Goal: Task Accomplishment & Management: Manage account settings

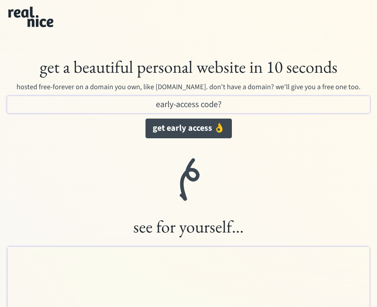
click at [26, 15] on img at bounding box center [31, 18] width 54 height 28
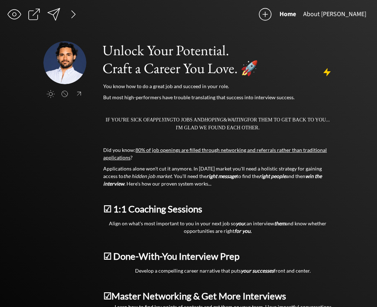
click at [76, 15] on div at bounding box center [73, 14] width 14 height 14
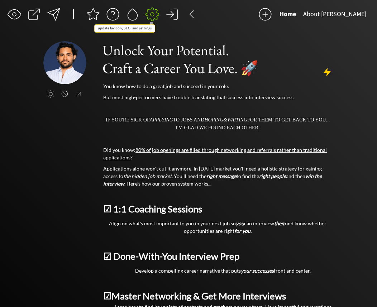
click at [147, 14] on div at bounding box center [152, 14] width 14 height 14
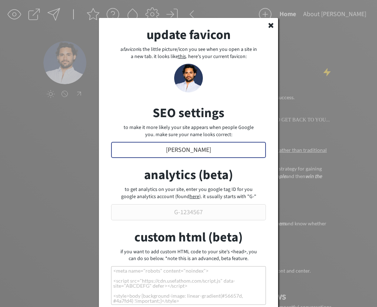
click at [194, 153] on input "input" at bounding box center [188, 150] width 155 height 16
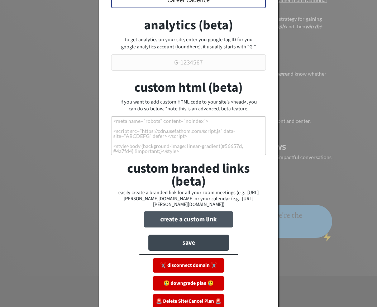
scroll to position [153, 0]
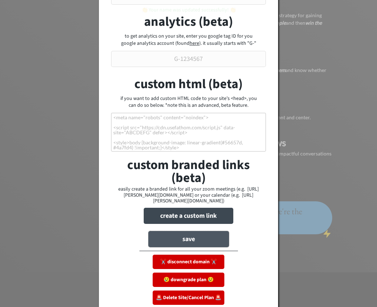
click at [191, 236] on button "save" at bounding box center [188, 239] width 81 height 16
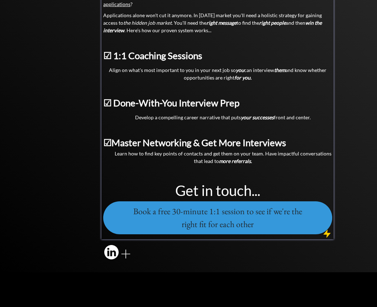
scroll to position [0, 0]
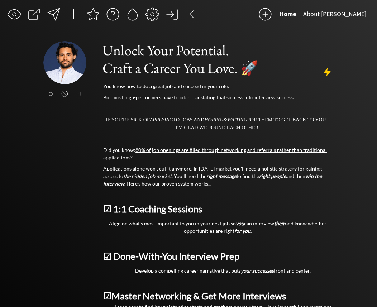
click at [150, 14] on div at bounding box center [152, 14] width 14 height 14
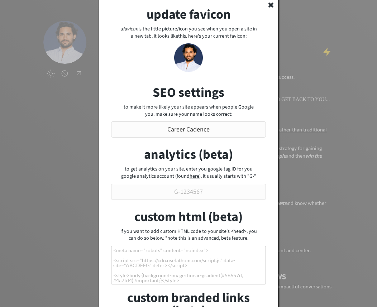
scroll to position [23, 0]
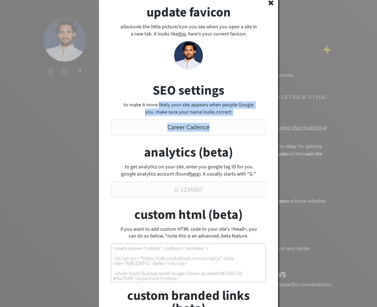
drag, startPoint x: 155, startPoint y: 104, endPoint x: 226, endPoint y: 118, distance: 72.8
click at [225, 118] on div "update favicon a favicon is the little picture/icon you see when you open a sit…" at bounding box center [188, 219] width 179 height 448
click at [226, 118] on div "update favicon a favicon is the little picture/icon you see when you open a sit…" at bounding box center [188, 219] width 179 height 448
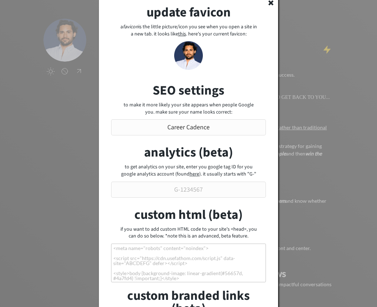
click at [218, 133] on input "input" at bounding box center [188, 127] width 155 height 16
click at [191, 106] on div "to make it more likely your site appears when people Google you. make sure your…" at bounding box center [189, 109] width 138 height 14
click at [227, 131] on input "input" at bounding box center [188, 127] width 155 height 16
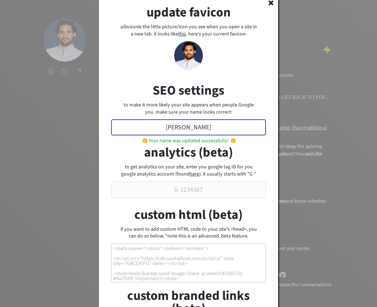
click at [227, 131] on input "input" at bounding box center [188, 127] width 155 height 16
click at [195, 125] on input "input" at bounding box center [188, 127] width 155 height 16
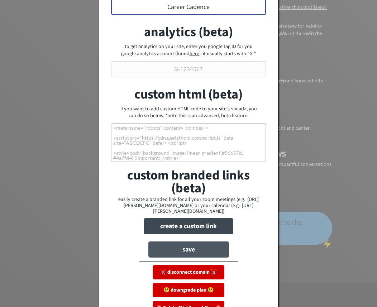
scroll to position [153, 0]
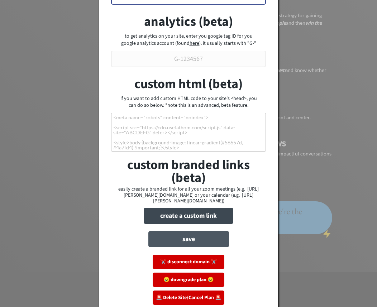
type input "Career Cadence"
click at [196, 234] on button "save" at bounding box center [188, 239] width 81 height 16
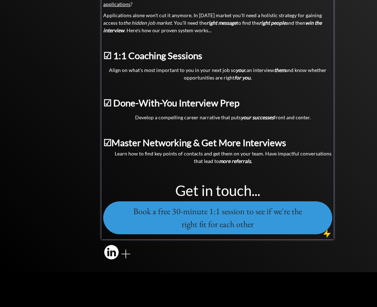
scroll to position [0, 0]
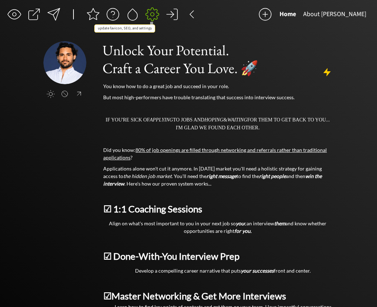
click at [151, 12] on div at bounding box center [152, 14] width 14 height 14
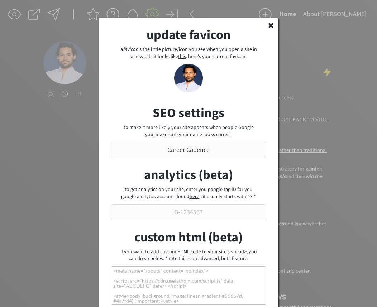
scroll to position [153, 0]
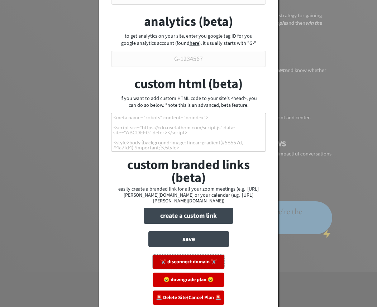
click at [192, 257] on button "✂️ disconnect domain ✂️" at bounding box center [189, 262] width 72 height 14
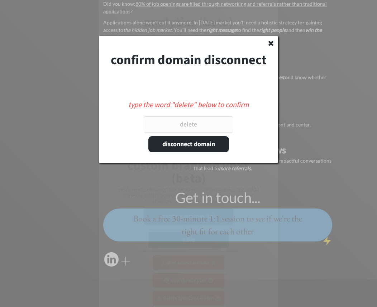
scroll to position [146, 0]
click at [180, 125] on input "input" at bounding box center [189, 124] width 90 height 16
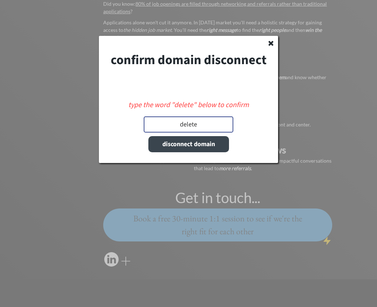
type input "delete"
click at [186, 147] on button "disconnect domain" at bounding box center [188, 144] width 81 height 16
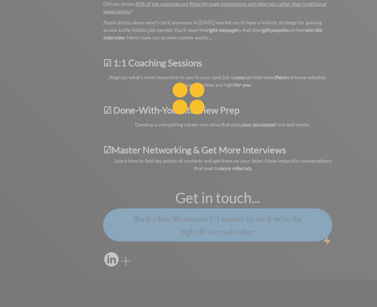
scroll to position [135, 0]
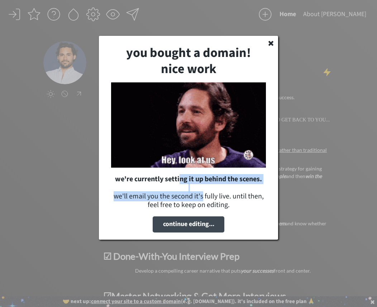
drag, startPoint x: 179, startPoint y: 184, endPoint x: 203, endPoint y: 201, distance: 29.8
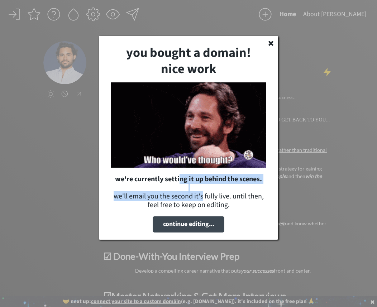
click at [203, 200] on div "we're currently setting it up behind the scenes. we'll email you the second it'…" at bounding box center [188, 192] width 155 height 34
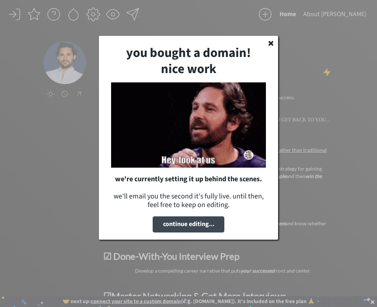
click at [203, 211] on div "you bought a domain! nice work we're currently setting it up behind the scenes.…" at bounding box center [188, 138] width 179 height 204
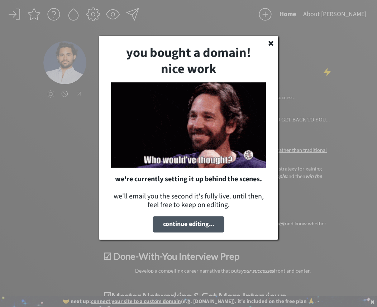
click at [203, 221] on button "continue editing..." at bounding box center [189, 225] width 72 height 16
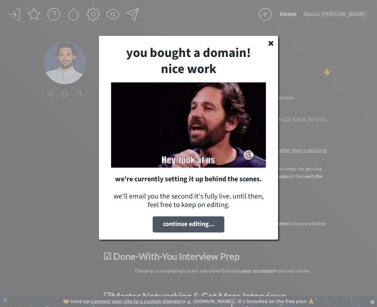
click at [203, 229] on button "continue editing..." at bounding box center [189, 225] width 72 height 16
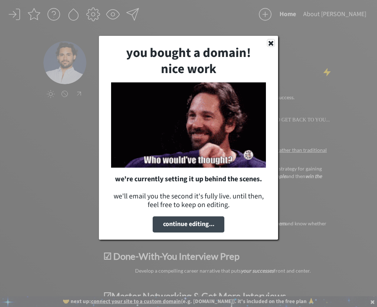
click at [269, 44] on icon at bounding box center [270, 42] width 7 height 7
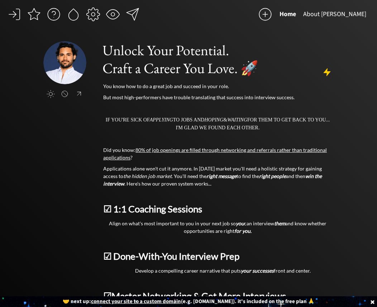
click at [92, 16] on div at bounding box center [93, 14] width 14 height 14
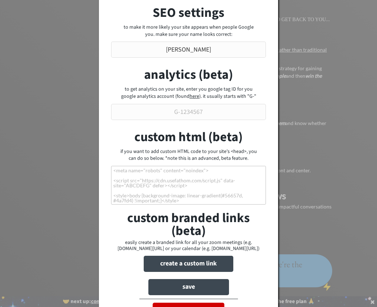
scroll to position [135, 0]
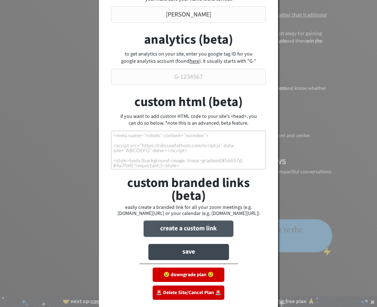
click at [198, 230] on button "create a custom link" at bounding box center [189, 229] width 90 height 16
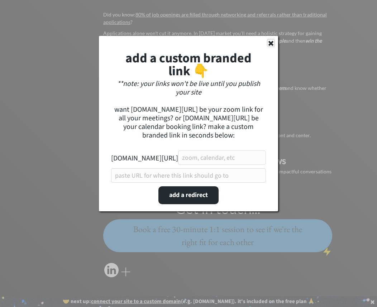
click at [273, 44] on icon at bounding box center [270, 42] width 7 height 7
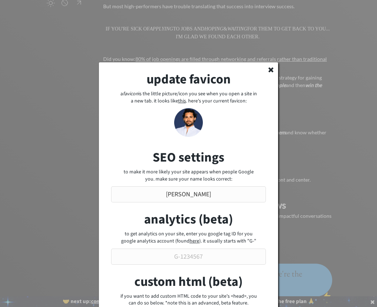
scroll to position [0, 0]
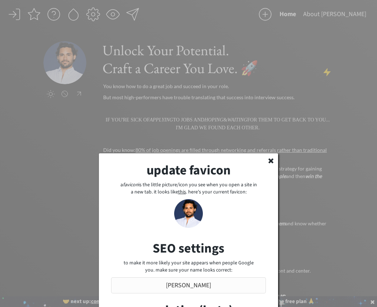
click at [234, 95] on div at bounding box center [188, 153] width 377 height 307
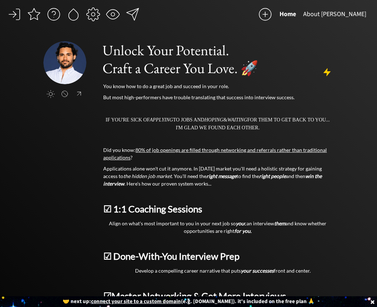
click at [99, 18] on div at bounding box center [93, 14] width 14 height 14
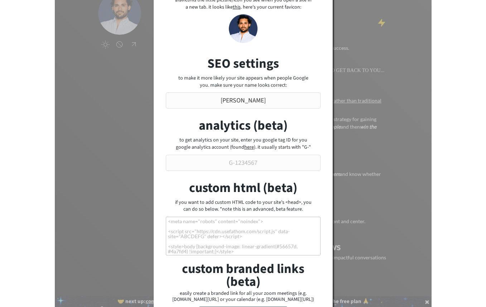
scroll to position [135, 0]
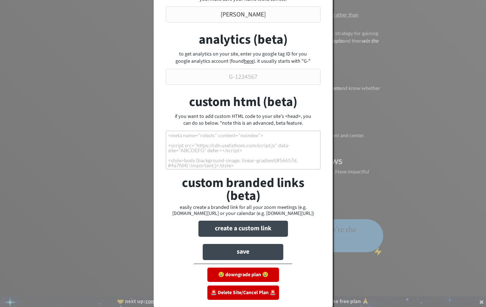
click at [362, 98] on div at bounding box center [243, 153] width 486 height 307
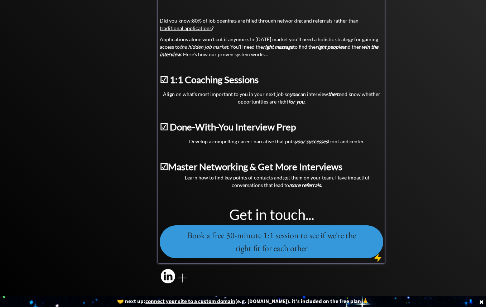
scroll to position [129, 0]
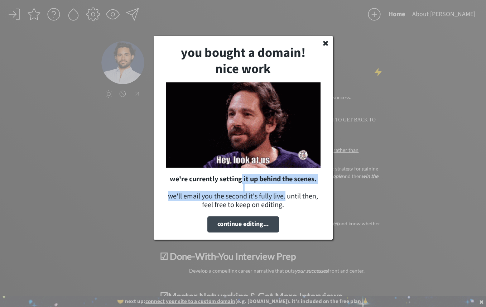
drag, startPoint x: 241, startPoint y: 179, endPoint x: 286, endPoint y: 201, distance: 50.8
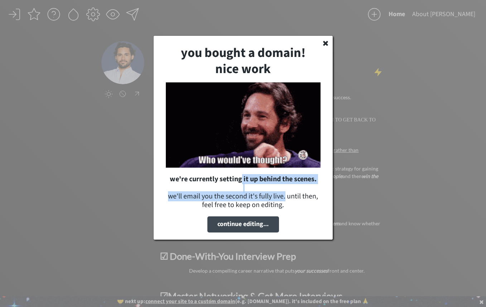
click at [286, 201] on div "we're currently setting it up behind the scenes. we'll email you the second it'…" at bounding box center [243, 192] width 155 height 34
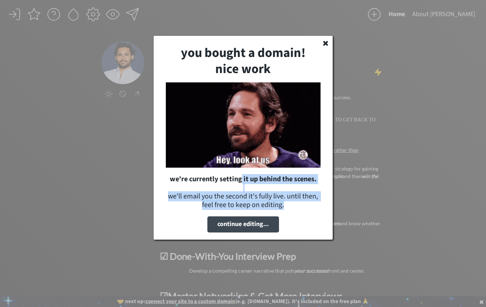
click at [286, 201] on div "we're currently setting it up behind the scenes. we'll email you the second it'…" at bounding box center [243, 192] width 155 height 34
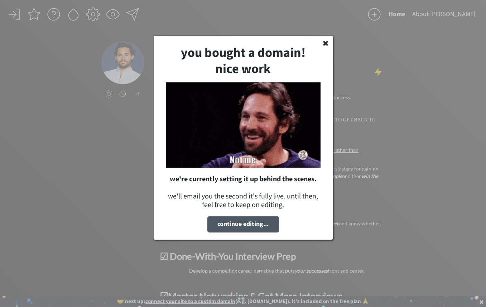
click at [241, 229] on button "continue editing..." at bounding box center [244, 225] width 72 height 16
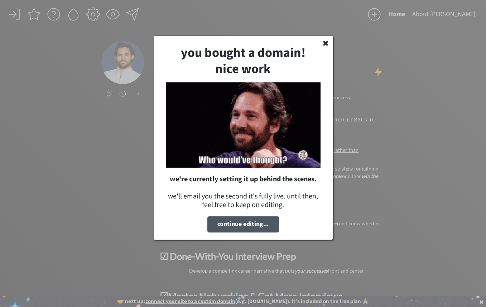
click at [242, 225] on button "continue editing..." at bounding box center [244, 225] width 72 height 16
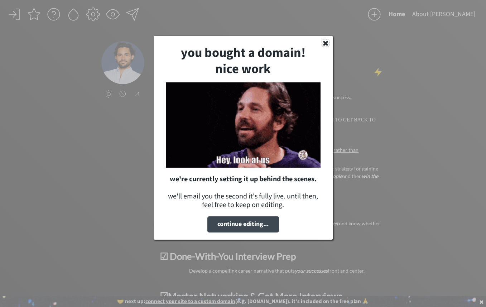
click at [326, 42] on icon at bounding box center [325, 42] width 7 height 7
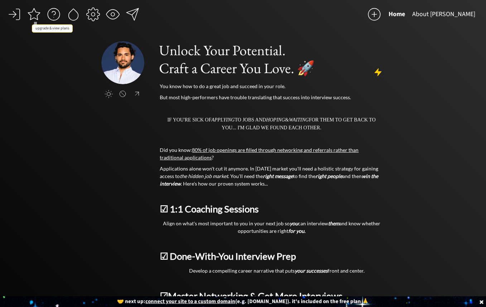
click at [36, 14] on div at bounding box center [34, 14] width 14 height 14
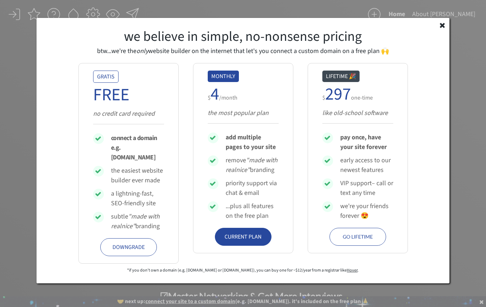
click at [16, 141] on div at bounding box center [243, 153] width 486 height 307
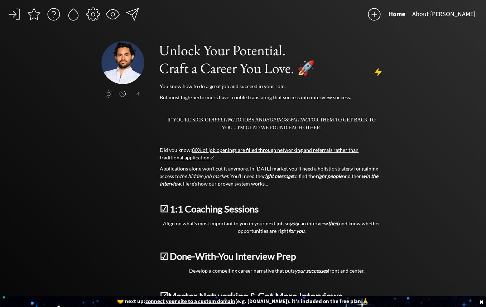
click at [93, 15] on div at bounding box center [93, 14] width 14 height 14
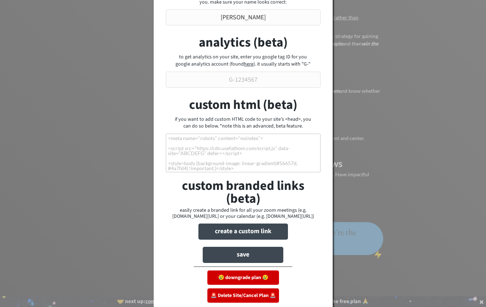
scroll to position [135, 0]
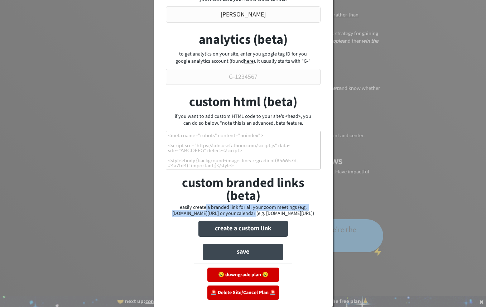
drag, startPoint x: 206, startPoint y: 209, endPoint x: 256, endPoint y: 212, distance: 49.9
click at [256, 212] on div "easily create a branded link for all your zoom meetings (e.g. yourname.com/zoom…" at bounding box center [243, 211] width 155 height 12
click at [260, 253] on button "save" at bounding box center [243, 252] width 81 height 16
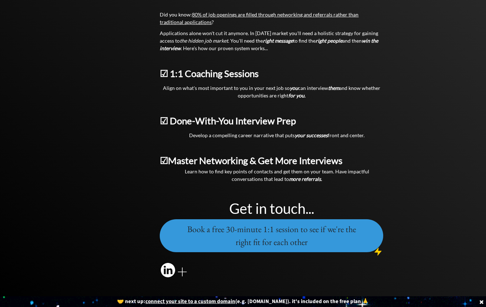
click at [203, 303] on u "connect your site to a custom domain" at bounding box center [191, 302] width 90 height 8
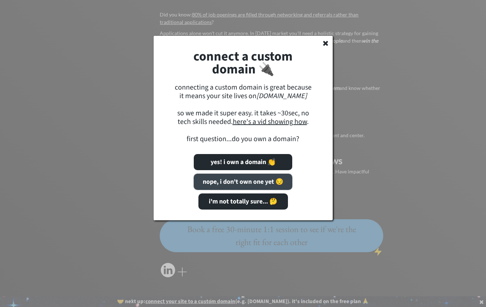
click at [230, 184] on button "nope, i don't own one yet 😔" at bounding box center [243, 182] width 99 height 16
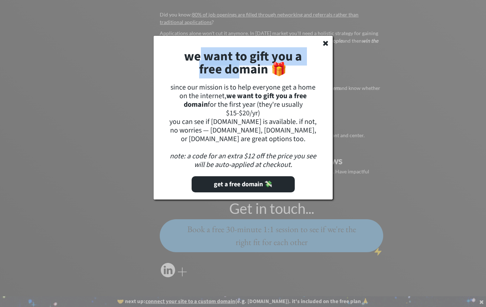
drag, startPoint x: 200, startPoint y: 53, endPoint x: 246, endPoint y: 69, distance: 48.3
click at [246, 69] on strong "we want to gift you a free domain 🎁" at bounding box center [244, 62] width 120 height 31
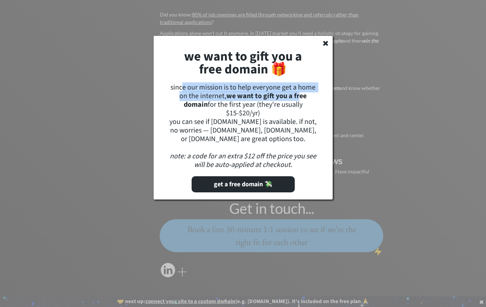
drag, startPoint x: 184, startPoint y: 85, endPoint x: 287, endPoint y: 97, distance: 104.0
click at [287, 97] on div "since our mission is to help everyone get a home on the internet, we want to gi…" at bounding box center [243, 126] width 153 height 86
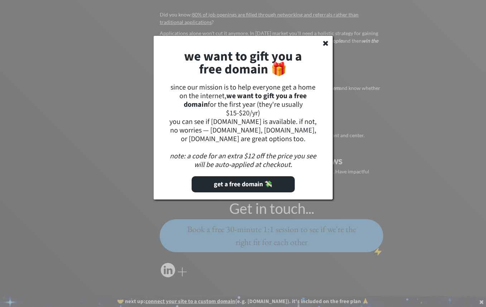
click at [252, 98] on strong "we want to gift you a free domain" at bounding box center [246, 100] width 125 height 19
drag, startPoint x: 196, startPoint y: 106, endPoint x: 291, endPoint y: 113, distance: 95.3
click at [291, 113] on div "since our mission is to help everyone get a home on the internet, we want to gi…" at bounding box center [243, 126] width 153 height 86
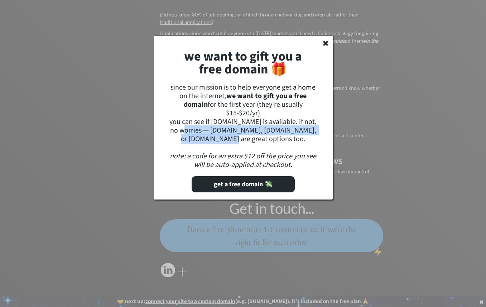
drag, startPoint x: 184, startPoint y: 130, endPoint x: 239, endPoint y: 137, distance: 56.0
click at [239, 137] on div "since our mission is to help everyone get a home on the internet, we want to gi…" at bounding box center [243, 126] width 153 height 86
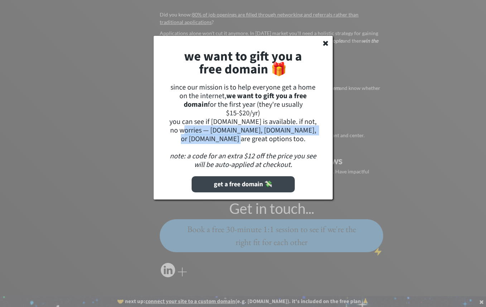
click at [246, 183] on button "get a free domain 💸" at bounding box center [243, 184] width 103 height 16
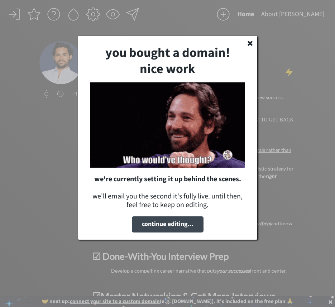
click at [251, 42] on use at bounding box center [250, 43] width 5 height 5
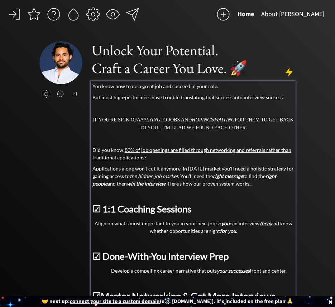
scroll to position [129, 0]
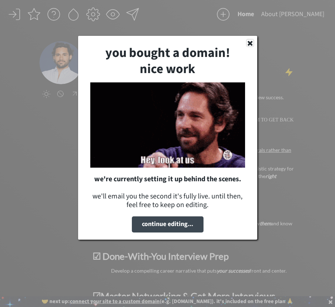
click at [249, 42] on use at bounding box center [250, 43] width 5 height 5
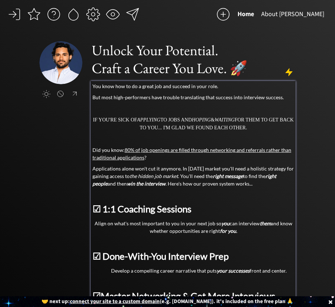
scroll to position [129, 0]
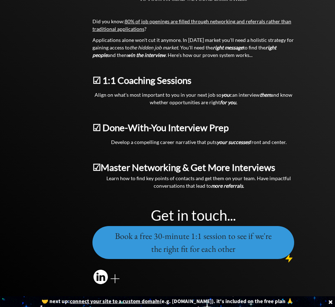
click at [137, 302] on u "connect your site to a custom domain" at bounding box center [115, 302] width 90 height 8
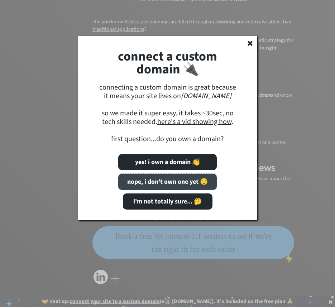
click at [156, 186] on button "nope, i don't own one yet 😔" at bounding box center [167, 182] width 99 height 16
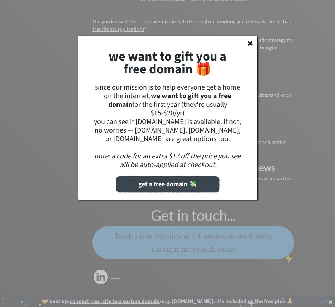
click at [156, 185] on button "get a free domain 💸" at bounding box center [167, 184] width 103 height 16
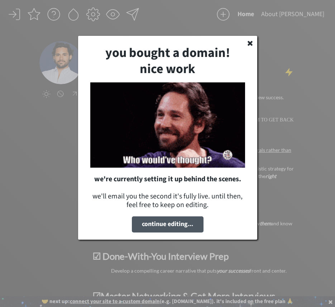
click at [192, 225] on button "continue editing..." at bounding box center [168, 225] width 72 height 16
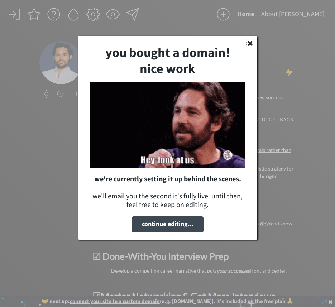
click at [252, 41] on use at bounding box center [250, 43] width 5 height 5
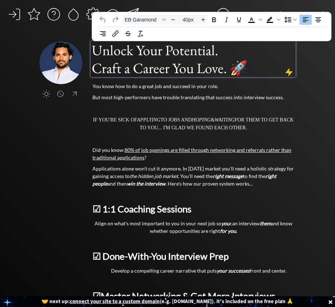
click at [157, 52] on h1 "Unlock Your Potential. Craft a Career You Love. 🚀" at bounding box center [193, 59] width 203 height 36
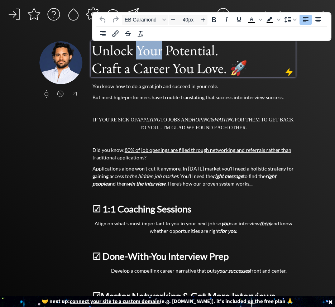
click at [157, 52] on h1 "Unlock Your Potential. Craft a Career You Love. 🚀" at bounding box center [193, 59] width 203 height 36
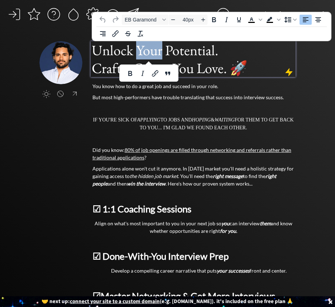
click at [157, 52] on h1 "Unlock Your Potential. Craft a Career You Love. 🚀" at bounding box center [193, 59] width 203 height 36
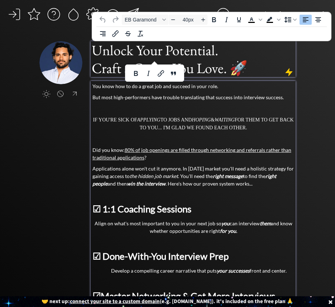
click at [104, 113] on div "You know how to do a great job and succeed in your role. But most high-performe…" at bounding box center [193, 234] width 202 height 305
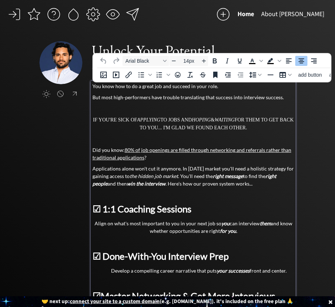
click at [68, 124] on div "click to upload a picture" at bounding box center [64, 84] width 51 height 86
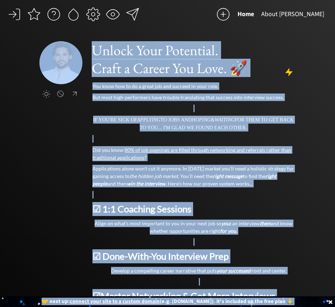
copy body "Lore Ipsum Dolo sitam co adipis e seddoei Tempor Inci Utlaboree. Dolor m Aliqua…"
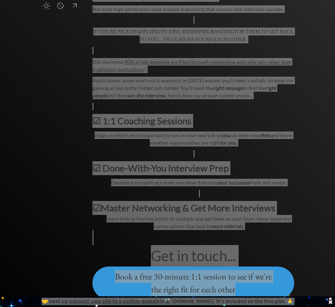
scroll to position [129, 0]
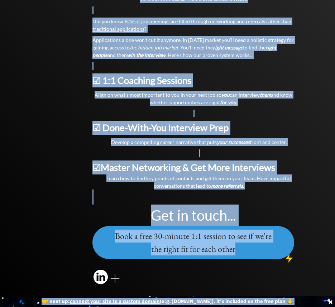
click at [162, 136] on div "You know how to do a great job and succeed in your role. But most high-performe…" at bounding box center [193, 106] width 202 height 305
type input "14px"
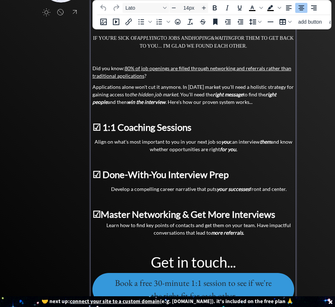
scroll to position [0, 0]
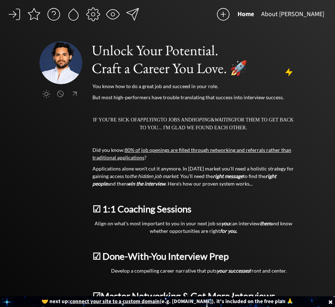
click at [303, 120] on div "Home About [PERSON_NAME] click to upload a picture Unlock Your Potential. Craft…" at bounding box center [167, 218] width 335 height 437
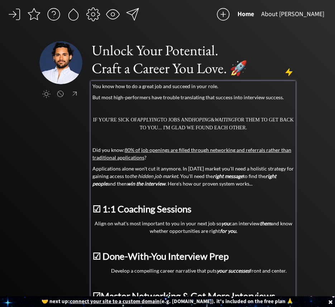
click at [208, 170] on p "Applications alone won't cut it anymore. In [DATE] market you'll need a holisti…" at bounding box center [193, 176] width 202 height 23
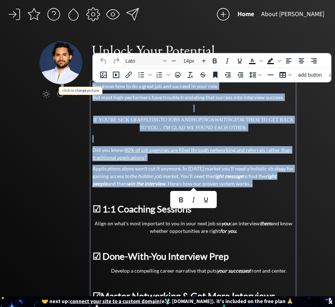
drag, startPoint x: 272, startPoint y: 183, endPoint x: 64, endPoint y: 76, distance: 233.9
click at [64, 76] on div "click to upload a picture Unlock Your Potential. Craft a Career You Love. 🚀 You…" at bounding box center [167, 228] width 257 height 374
paste div
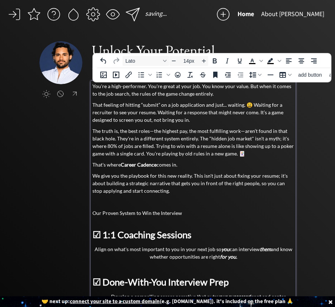
click at [178, 107] on p "That feeling of hitting “submit” on a job application and just... waiting. 😩 Wa…" at bounding box center [193, 112] width 202 height 23
click at [309, 130] on div "saving... Home About [PERSON_NAME] click to upload a picture Unlock Your Potent…" at bounding box center [167, 231] width 335 height 462
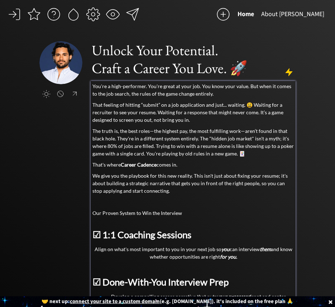
click at [182, 86] on p "You're a high-performer. You're great at your job. You know your value. But whe…" at bounding box center [193, 89] width 202 height 15
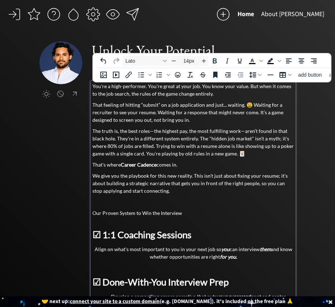
click at [250, 86] on p "You're a high-performer. You're great at your job. You know your value. But whe…" at bounding box center [193, 89] width 202 height 15
click at [246, 85] on p "You're a high-performer. You're great at your job. You know your value. But whe…" at bounding box center [193, 89] width 202 height 15
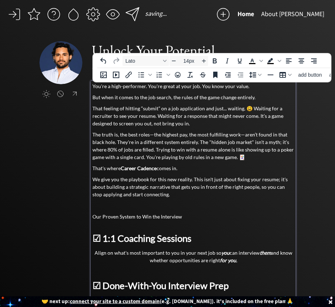
click at [199, 97] on p "But when it comes to the job search, the rules of the game change entirely." at bounding box center [193, 98] width 202 height 8
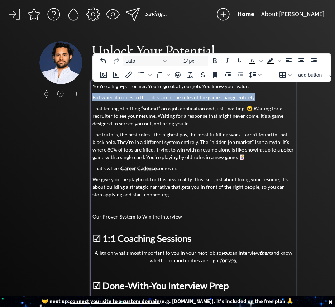
click at [199, 97] on p "But when it comes to the job search, the rules of the game change entirely." at bounding box center [193, 98] width 202 height 8
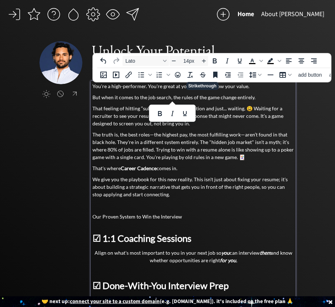
click at [223, 90] on p "You're a high-performer. You're great at your job. You know your value." at bounding box center [193, 86] width 202 height 8
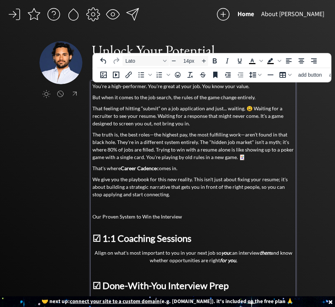
click at [166, 96] on p "But when it comes to the job search, the rules of the game change entirely." at bounding box center [193, 98] width 202 height 8
click at [256, 86] on p "You're a high-performer. You're great at your job. You know your value." at bounding box center [193, 86] width 202 height 8
click at [190, 86] on p "You're a high-performer. You're great at your job. You know your value." at bounding box center [193, 86] width 202 height 8
click at [192, 85] on p "You're a high-performer. You're great at your job. You know your value." at bounding box center [193, 86] width 202 height 8
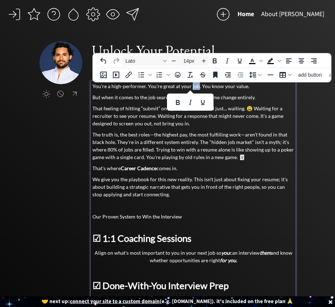
click at [192, 85] on p "You're a high-performer. You're great at your job. You know your value." at bounding box center [193, 86] width 202 height 8
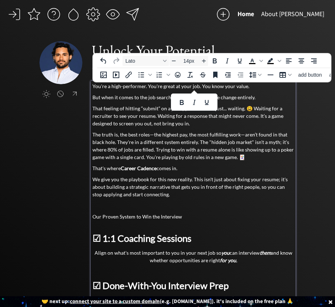
click at [219, 84] on p "You're a high-performer. You're great at your job. You know your value." at bounding box center [193, 86] width 202 height 8
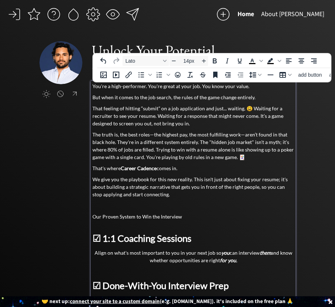
click at [253, 86] on p "You're a high-performer. You're great at your job. You know your value." at bounding box center [193, 86] width 202 height 8
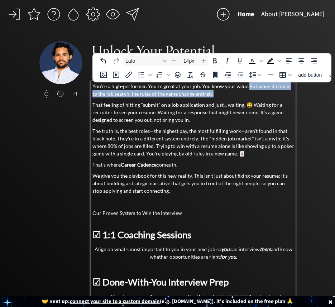
click at [226, 92] on p "You're a high-performer. You're great at your job. You know your value. But whe…" at bounding box center [193, 89] width 202 height 15
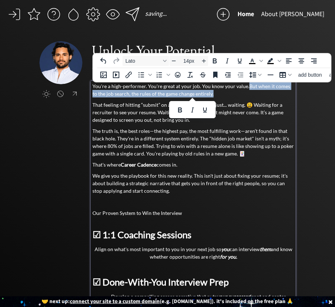
click at [226, 92] on p "You're a high-performer. You're great at your job. You know your value. But whe…" at bounding box center [193, 89] width 202 height 15
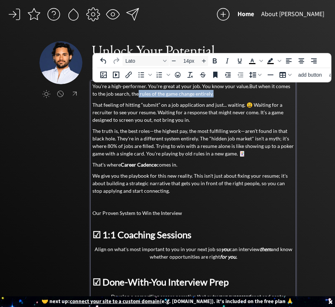
click at [132, 94] on p "You're a high-performer. You're great at your job. You know your value. But whe…" at bounding box center [193, 89] width 202 height 15
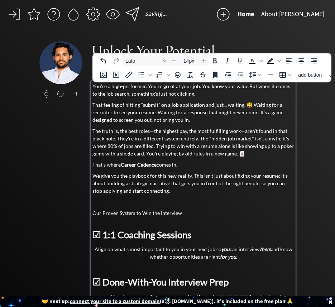
click at [160, 94] on p "You're a high-performer. You're great at your job. You know your value. But whe…" at bounding box center [193, 89] width 202 height 15
click at [170, 94] on p "You're a high-performer. You're great at your job. You know your value. But whe…" at bounding box center [193, 89] width 202 height 15
click at [194, 92] on p "You're a high-performer. You're great at your job. You know your value. But whe…" at bounding box center [193, 89] width 202 height 15
click at [199, 86] on p "You're a high-performer. You're great at your job. You know your value. But whe…" at bounding box center [193, 89] width 202 height 15
click at [248, 87] on p "You're a high-performer. You're great at your job. You know your value. But whe…" at bounding box center [193, 89] width 202 height 15
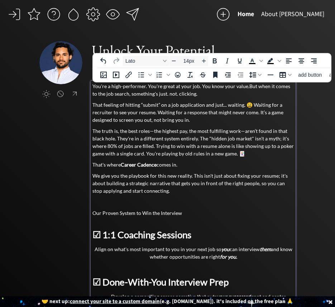
click at [247, 87] on p "You're a high-performer. You're great at your job. You know your value. But whe…" at bounding box center [193, 89] width 202 height 15
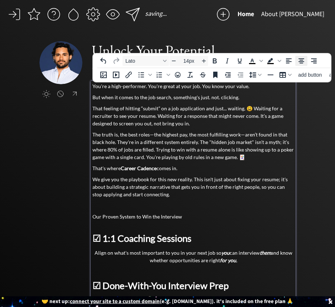
click at [301, 60] on icon "Align center" at bounding box center [301, 61] width 9 height 9
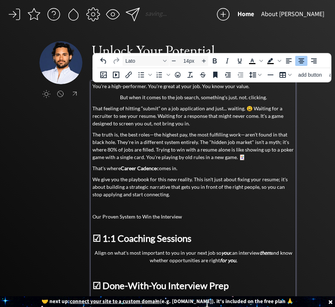
click at [211, 97] on p "But when it comes to the job search, something's just. not. clicking." at bounding box center [193, 98] width 202 height 8
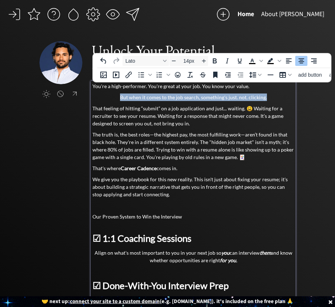
click at [211, 97] on p "But when it comes to the job search, something's just. not. clicking." at bounding box center [193, 98] width 202 height 8
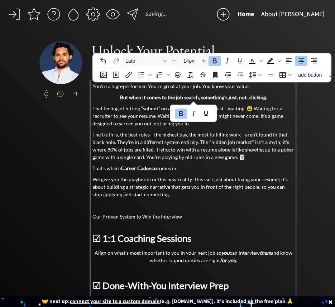
click at [137, 118] on p "That feeling of hitting “submit” on a job application and just... waiting. 😩 Wa…" at bounding box center [193, 116] width 202 height 23
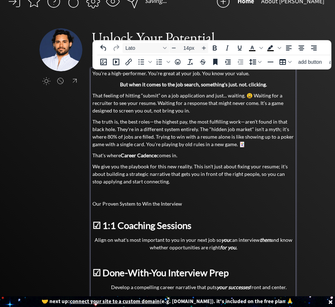
scroll to position [20, 0]
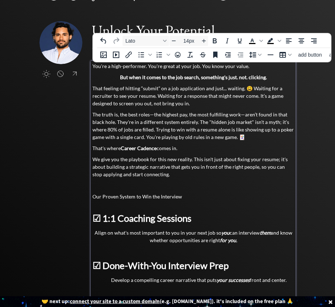
click at [118, 81] on div "You're a high-performer. You're great at your job. You know your value. But whe…" at bounding box center [193, 229] width 202 height 335
click at [228, 87] on p "That feeling of hitting “submit” on a job application and just... waiting. 😩 Wa…" at bounding box center [193, 96] width 202 height 23
click at [246, 89] on p "That feeling of hitting “submit” on a job application and just... waiting. 😩 Wa…" at bounding box center [193, 96] width 202 height 23
click at [132, 98] on p "That feeling of hitting “submit” on a job application and just... waiting. Wait…" at bounding box center [193, 96] width 202 height 23
click at [199, 106] on p "That feeling of hitting “submit” on a job application and just... waiting. Wait…" at bounding box center [193, 96] width 202 height 23
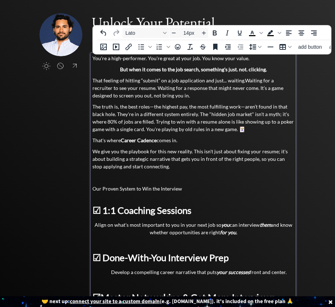
scroll to position [29, 0]
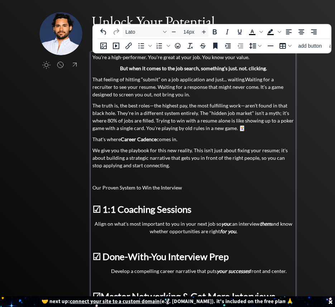
click at [132, 109] on p "The truth is, the best roles—the highest pay, the most fulfilling work—aren’t f…" at bounding box center [193, 117] width 202 height 30
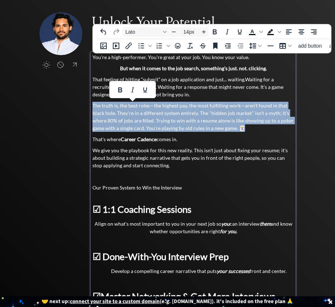
click at [132, 109] on p "The truth is, the best roles—the highest pay, the most fulfilling work—aren’t f…" at bounding box center [193, 117] width 202 height 30
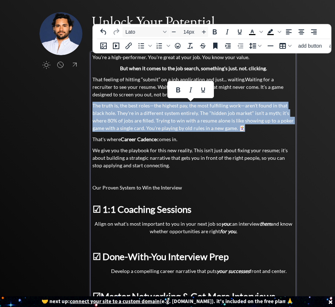
click at [132, 109] on p "The truth is, the best roles—the highest pay, the most fulfilling work—aren’t f…" at bounding box center [193, 117] width 202 height 30
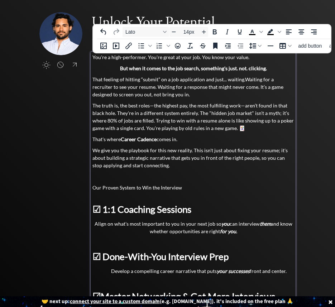
click at [153, 106] on p "The truth is, the best roles—the highest pay, the most fulfilling work—aren’t f…" at bounding box center [193, 117] width 202 height 30
click at [241, 104] on p "The truth is, the best roles, the highest pay, the most fulfilling work—aren’t …" at bounding box center [193, 117] width 202 height 30
click at [148, 103] on p "The truth is, the best roles, the highest pay, the most fulfilling work aren’t …" at bounding box center [193, 117] width 202 height 30
click at [194, 105] on p "The truth is, the best roles with the highest pay, the most fulfilling work are…" at bounding box center [193, 117] width 202 height 30
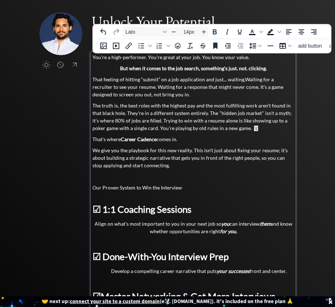
click at [110, 112] on p "The truth is, the best roles with the highest pay and the most fulfilling work …" at bounding box center [193, 117] width 202 height 30
click at [126, 114] on p "The truth is, the best roles with the highest pay and the most fulfilling work …" at bounding box center [193, 117] width 202 height 30
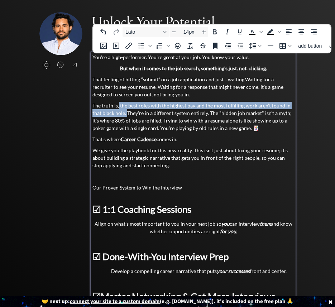
click at [119, 106] on p "The truth is, the best roles with the highest pay and the most fulfilling work …" at bounding box center [193, 117] width 202 height 30
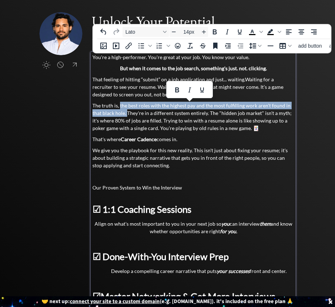
click at [119, 106] on p "The truth is, the best roles with the highest pay and the most fulfilling work …" at bounding box center [193, 117] width 202 height 30
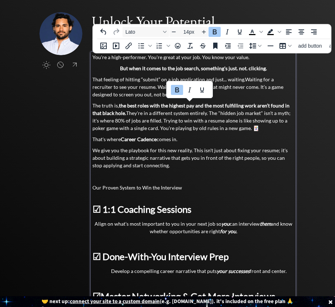
click at [130, 114] on p "The truth is, the best roles with the highest pay and the most fulfilling work …" at bounding box center [193, 117] width 202 height 30
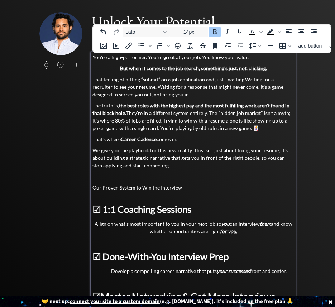
click at [125, 115] on strong "the best roles with the highest pay and the most fulfilling work aren’t found i…" at bounding box center [190, 110] width 197 height 14
click at [126, 115] on strong "the best roles with the highest pay and the most fulfilling work aren’t found i…" at bounding box center [190, 110] width 197 height 14
click at [218, 114] on p "The truth is, the best roles with the highest pay and the most fulfilling work …" at bounding box center [193, 117] width 202 height 30
click at [262, 111] on p "The truth is, the best roles with the highest pay and the most fulfilling work …" at bounding box center [193, 117] width 202 height 30
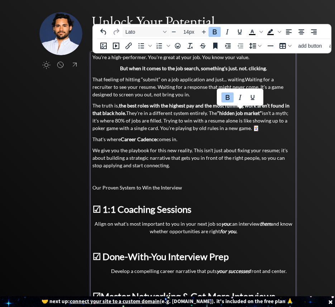
click at [262, 118] on p "The truth is, the best roles with the highest pay and the most fulfilling work …" at bounding box center [193, 117] width 202 height 30
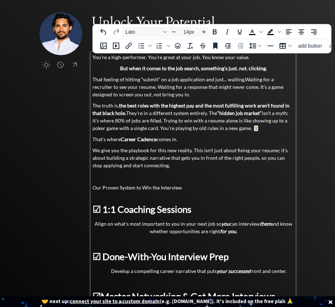
click at [98, 120] on p "The truth is, the best roles with the highest pay and the most fulfilling work …" at bounding box center [193, 117] width 202 height 30
click at [162, 118] on p "The truth is, the best roles with the highest pay and the most fulfilling work …" at bounding box center [193, 117] width 202 height 30
click at [258, 126] on p "The truth is, the best roles with the highest pay and the most fulfilling work …" at bounding box center [193, 117] width 202 height 30
click at [158, 119] on p "The truth is, the best roles with the highest pay and the most fulfilling work …" at bounding box center [193, 117] width 202 height 30
click at [272, 129] on p "The truth is, the best roles with the highest pay and the most fulfilling work …" at bounding box center [193, 117] width 202 height 30
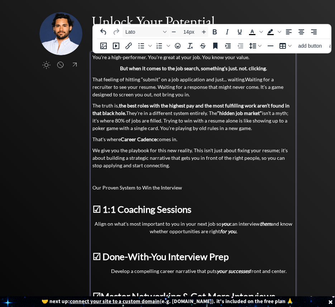
click at [211, 121] on p "The truth is, the best roles with the highest pay and the most fulfilling work …" at bounding box center [193, 117] width 202 height 30
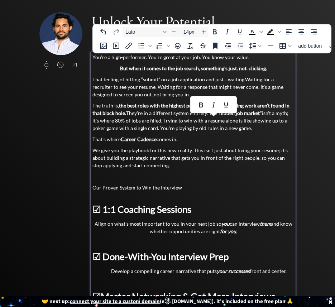
click at [201, 122] on p "The truth is, the best roles with the highest pay and the most fulfilling work …" at bounding box center [193, 117] width 202 height 30
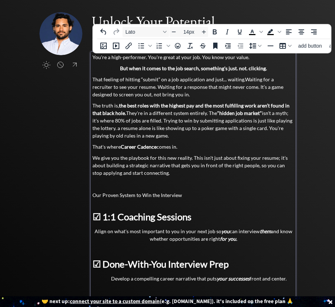
click at [187, 135] on p "The truth is, the best roles with the highest pay and the most fulfilling work …" at bounding box center [193, 121] width 202 height 38
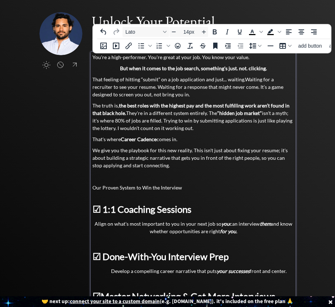
click at [176, 145] on div "You're a high-performer. You're great at your job. You know your value. But whe…" at bounding box center [193, 220] width 202 height 335
click at [171, 139] on p "That's where Career Cadence comes in." at bounding box center [193, 139] width 202 height 8
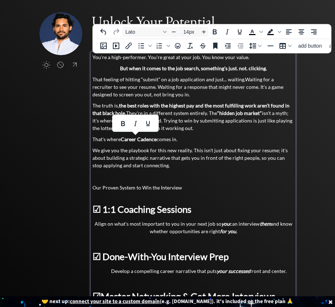
click at [184, 158] on p "We give you the playbook for this new reality. This isn't just about fixing you…" at bounding box center [193, 158] width 202 height 23
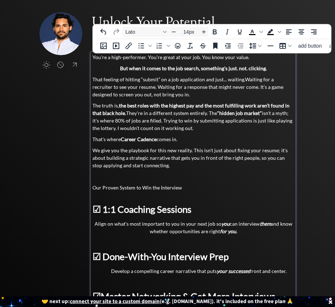
click at [181, 179] on p at bounding box center [193, 177] width 202 height 8
click at [175, 177] on p at bounding box center [193, 177] width 202 height 8
click at [212, 147] on p "We give you the playbook for this new reality. This isn't just about fixing you…" at bounding box center [193, 158] width 202 height 23
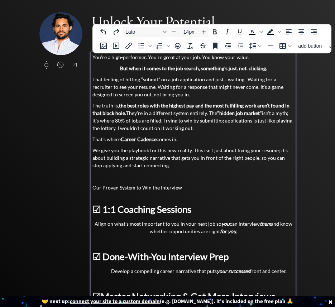
click at [197, 170] on div "You're a high-performer. You're great at your job. You know your value. But whe…" at bounding box center [193, 220] width 202 height 335
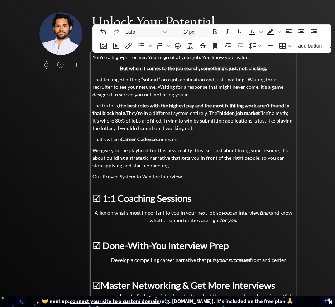
click at [148, 187] on p at bounding box center [193, 184] width 202 height 8
click at [141, 191] on div "You're a high-performer. You're great at your job. You know your value. But whe…" at bounding box center [193, 215] width 202 height 324
click at [131, 177] on h2 "Our Proven System to Win the Interview" at bounding box center [193, 177] width 202 height 8
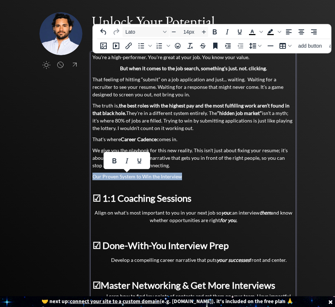
click at [131, 177] on h2 "Our Proven System to Win the Interview" at bounding box center [193, 177] width 202 height 8
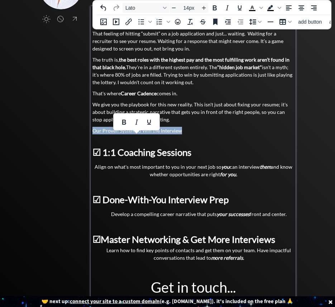
scroll to position [66, 0]
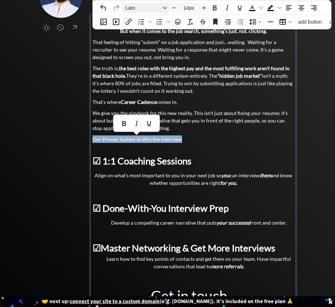
click at [151, 5] on span "Lato" at bounding box center [142, 8] width 35 height 6
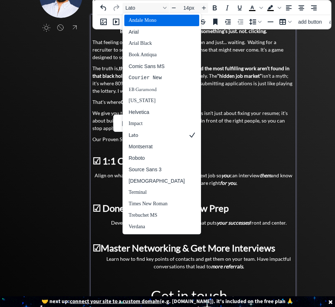
click at [200, 138] on h2 "Our Proven System to Win the Interview" at bounding box center [193, 139] width 202 height 8
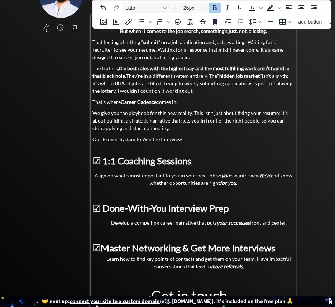
click at [190, 166] on span "☑ 1:1 Coaching Sessions" at bounding box center [141, 160] width 99 height 11
click at [171, 164] on span "☑ 1:1 Coaching Sessions" at bounding box center [141, 160] width 99 height 11
click at [155, 140] on h2 "Our Proven System to Win the Interview" at bounding box center [193, 139] width 202 height 8
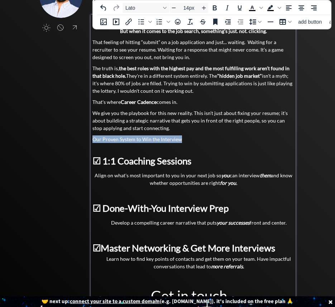
click at [155, 140] on h2 "Our Proven System to Win the Interview" at bounding box center [193, 139] width 202 height 8
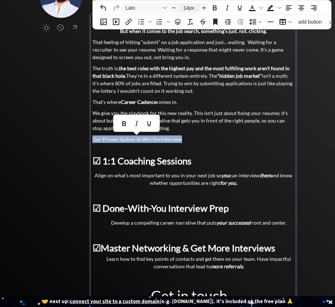
click at [192, 10] on input "14px" at bounding box center [189, 8] width 22 height 9
click at [190, 7] on input "14px" at bounding box center [189, 8] width 22 height 9
click at [206, 8] on icon "Increase font size" at bounding box center [204, 8] width 6 height 6
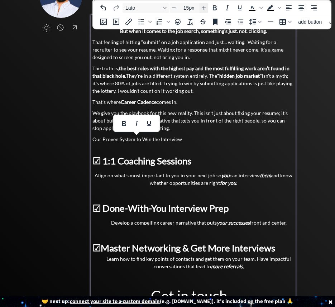
click at [206, 8] on icon "Increase font size" at bounding box center [204, 8] width 6 height 6
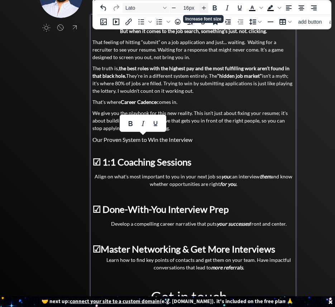
click at [206, 8] on icon "Increase font size" at bounding box center [204, 8] width 6 height 6
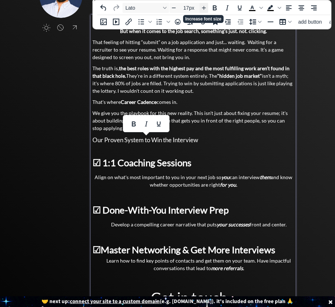
click at [206, 8] on icon "Increase font size" at bounding box center [204, 8] width 6 height 6
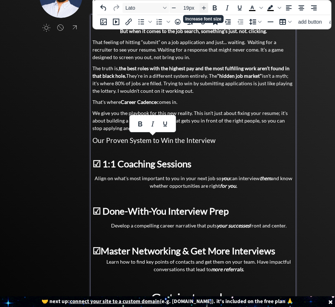
click at [206, 8] on icon "Increase font size" at bounding box center [204, 8] width 6 height 6
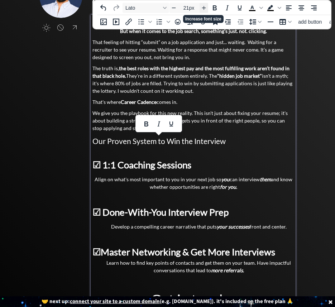
click at [206, 8] on icon "Increase font size" at bounding box center [204, 8] width 6 height 6
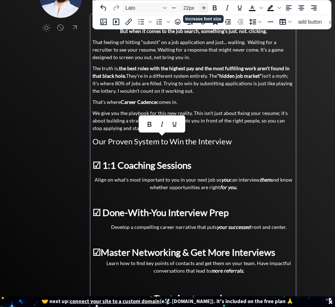
click at [206, 8] on icon "Increase font size" at bounding box center [204, 8] width 6 height 6
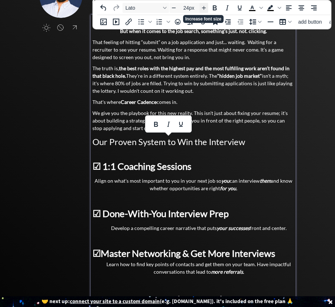
click at [206, 8] on icon "Increase font size" at bounding box center [204, 8] width 6 height 6
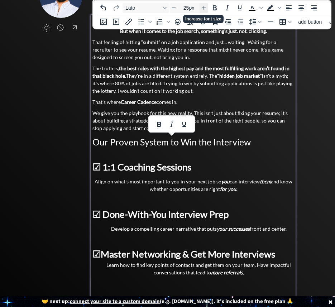
click at [206, 8] on icon "Increase font size" at bounding box center [204, 8] width 6 height 6
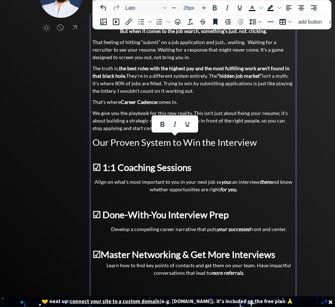
click at [250, 137] on span "Our Proven System to Win the Interview" at bounding box center [174, 142] width 165 height 11
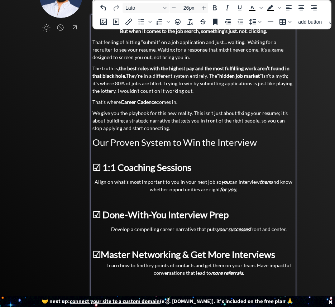
click at [246, 140] on span "Our Proven System to Win the Interview" at bounding box center [174, 142] width 165 height 11
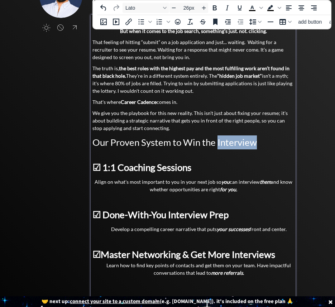
click at [246, 140] on span "Our Proven System to Win the Interview" at bounding box center [174, 142] width 165 height 11
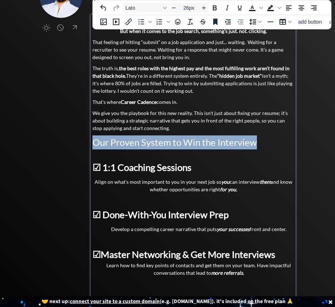
click at [246, 140] on span "Our Proven System to Win the Interview" at bounding box center [174, 142] width 165 height 11
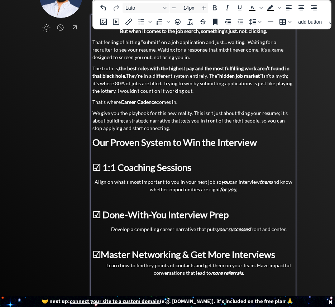
click at [247, 131] on p "We give you the playbook for this new reality. This isn't just about fixing you…" at bounding box center [193, 120] width 202 height 23
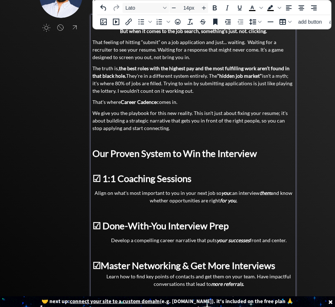
click at [260, 166] on p at bounding box center [193, 165] width 202 height 8
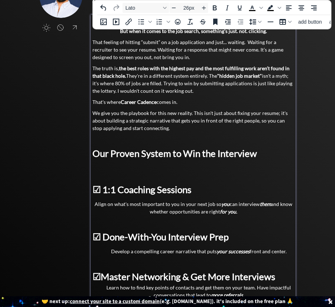
click at [243, 152] on span "Our Proven System to Win the Interview" at bounding box center [174, 153] width 165 height 11
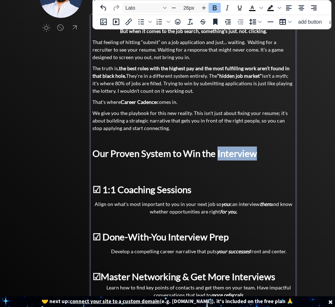
click at [243, 152] on span "Our Proven System to Win the Interview" at bounding box center [174, 153] width 165 height 11
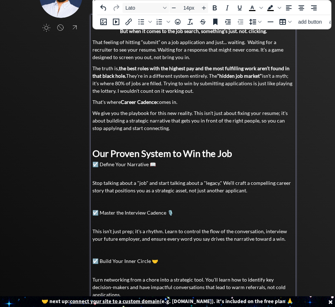
click at [118, 174] on p at bounding box center [193, 172] width 202 height 8
click at [118, 176] on div "You're a high-performer. You're great at your job. You know your value. But whe…" at bounding box center [193, 257] width 202 height 483
click at [127, 168] on p at bounding box center [193, 172] width 202 height 8
click at [127, 168] on body "saving... Home About [PERSON_NAME] click to upload a picture Unlock Your Potent…" at bounding box center [167, 87] width 335 height 307
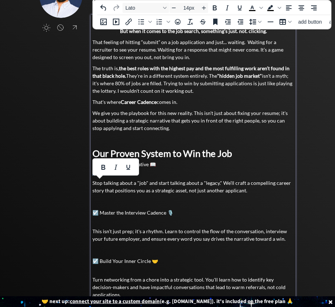
click at [127, 168] on icon "Underline" at bounding box center [128, 167] width 9 height 9
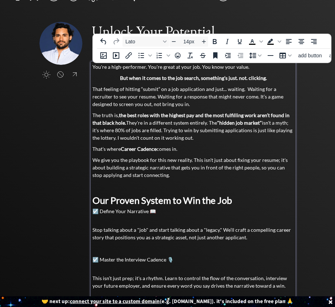
scroll to position [143, 0]
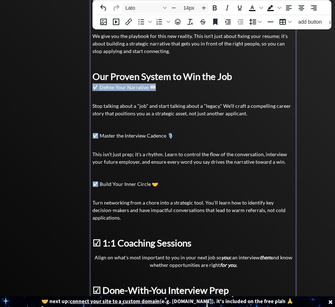
drag, startPoint x: 163, startPoint y: 88, endPoint x: 86, endPoint y: 85, distance: 77.5
click at [86, 85] on div "click to upload a picture Unlock Your Potential. Craft a Career You Love. 🚀 You…" at bounding box center [167, 173] width 257 height 551
click at [203, 5] on icon "Increase font size" at bounding box center [204, 8] width 6 height 6
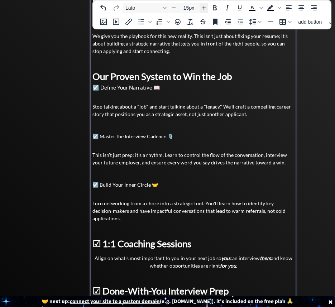
click at [203, 5] on icon "Increase font size" at bounding box center [204, 8] width 6 height 6
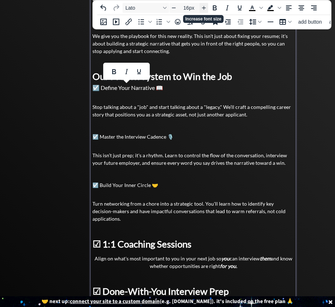
click at [203, 5] on icon "Increase font size" at bounding box center [204, 8] width 6 height 6
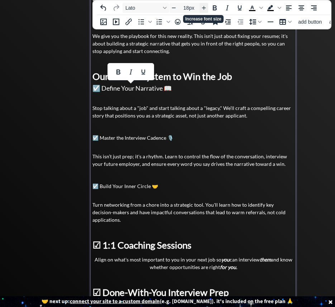
click at [203, 5] on icon "Increase font size" at bounding box center [204, 8] width 6 height 6
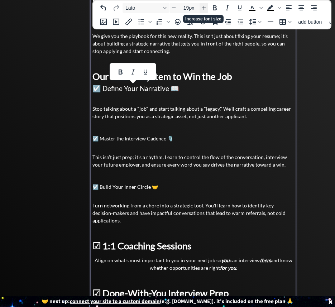
click at [203, 5] on icon "Increase font size" at bounding box center [204, 8] width 6 height 6
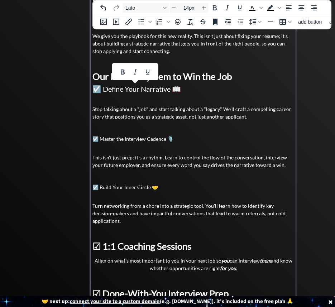
click at [158, 139] on h3 "☑️ Master the Interview Cadence 🎙️" at bounding box center [193, 139] width 202 height 8
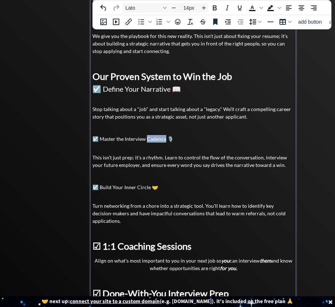
click at [158, 139] on h3 "☑️ Master the Interview Cadence 🎙️" at bounding box center [193, 139] width 202 height 8
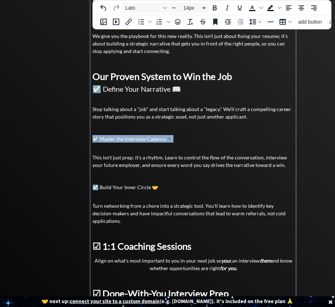
click at [158, 139] on h3 "☑️ Master the Interview Cadence 🎙️" at bounding box center [193, 139] width 202 height 8
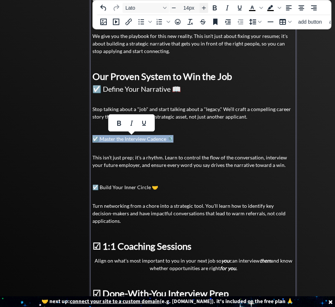
click at [203, 5] on icon "Increase font size" at bounding box center [204, 8] width 6 height 6
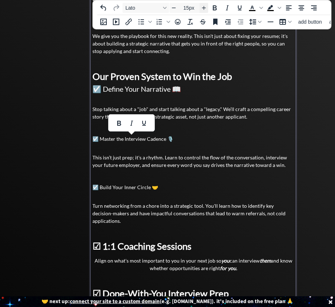
click at [203, 5] on icon "Increase font size" at bounding box center [204, 8] width 6 height 6
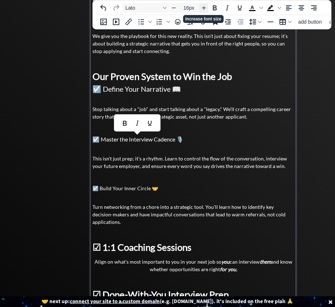
click at [203, 5] on icon "Increase font size" at bounding box center [204, 8] width 6 height 6
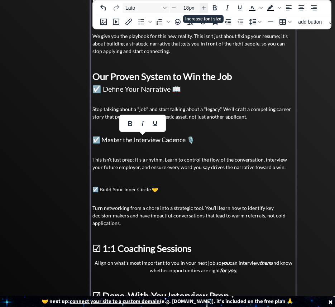
click at [203, 5] on icon "Increase font size" at bounding box center [204, 8] width 6 height 6
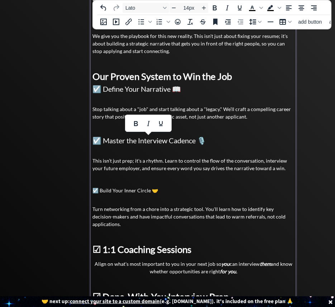
click at [129, 192] on h3 "☑️ Build Your Inner Circle 🤝" at bounding box center [193, 191] width 202 height 8
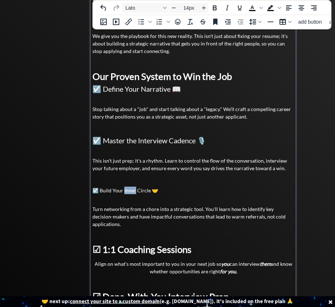
click at [129, 192] on h3 "☑️ Build Your Inner Circle 🤝" at bounding box center [193, 191] width 202 height 8
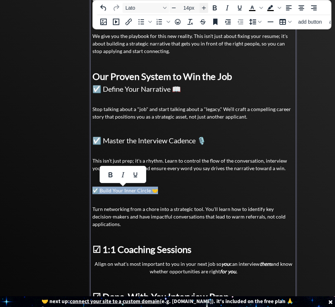
click at [202, 6] on icon "Increase font size" at bounding box center [204, 8] width 6 height 6
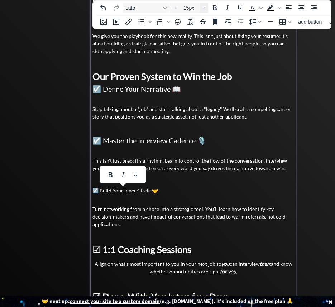
click at [202, 6] on icon "Increase font size" at bounding box center [204, 8] width 6 height 6
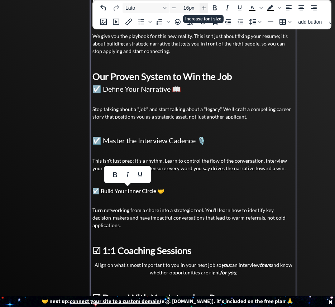
click at [202, 6] on icon "Increase font size" at bounding box center [204, 8] width 6 height 6
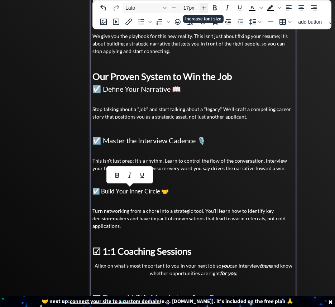
click at [202, 6] on icon "Increase font size" at bounding box center [204, 8] width 6 height 6
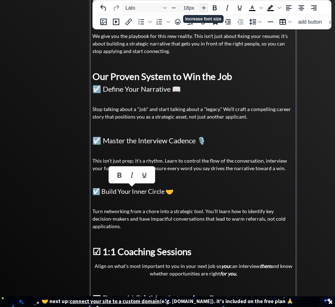
click at [202, 6] on icon "Increase font size" at bounding box center [204, 8] width 6 height 6
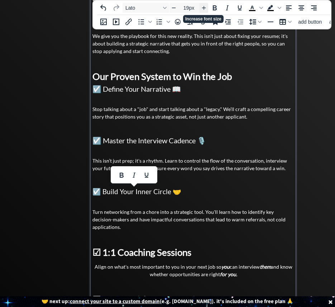
click at [202, 6] on icon "Increase font size" at bounding box center [204, 8] width 6 height 6
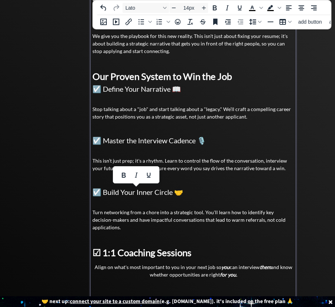
click at [135, 213] on p "Turn networking from a chore into a strategic tool. You'll learn how to identif…" at bounding box center [193, 220] width 202 height 23
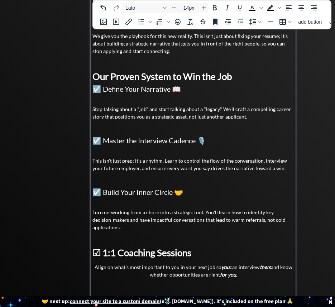
click at [131, 205] on p at bounding box center [193, 202] width 202 height 8
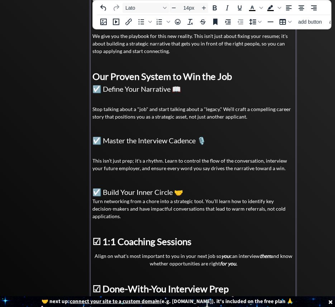
click at [115, 175] on div "You're a high-performer. You're great at your job. You know your value. But whe…" at bounding box center [193, 179] width 202 height 481
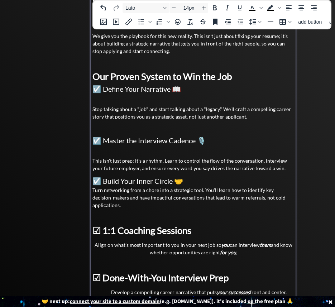
click at [108, 149] on p at bounding box center [193, 150] width 202 height 8
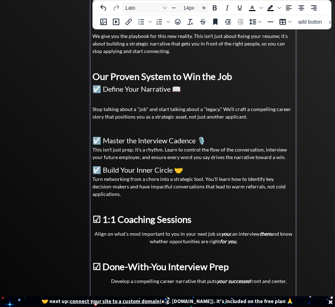
click at [102, 125] on p at bounding box center [193, 128] width 202 height 8
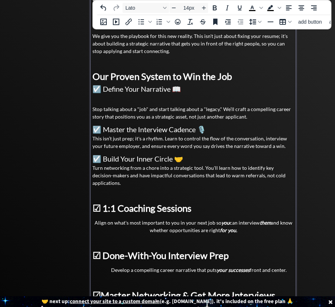
click at [103, 94] on p at bounding box center [193, 98] width 202 height 8
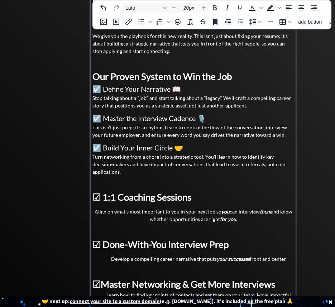
click at [94, 88] on span "☑️ Define Your Narrative 📖" at bounding box center [136, 89] width 89 height 9
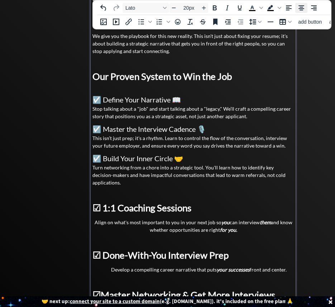
click at [300, 5] on icon "Align center" at bounding box center [302, 7] width 6 height 5
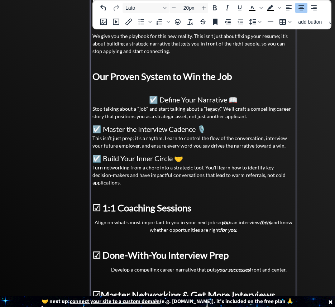
click at [165, 127] on span "☑️ Master the Interview Cadence 🎙️" at bounding box center [149, 129] width 114 height 9
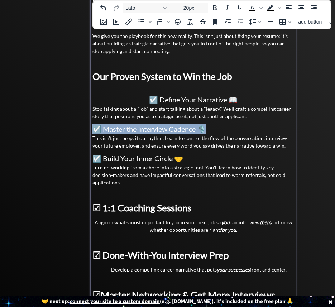
click at [165, 127] on span "☑️ Master the Interview Cadence 🎙️" at bounding box center [149, 129] width 114 height 9
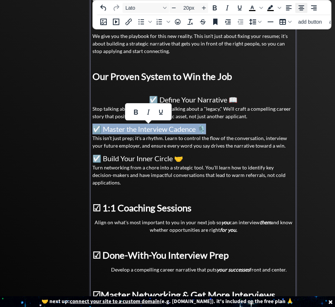
click at [303, 6] on icon "Align center" at bounding box center [301, 8] width 9 height 9
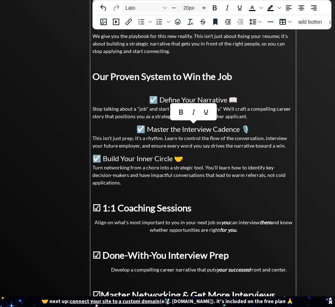
click at [162, 158] on span "☑️ Build Your Inner Circle 🤝" at bounding box center [137, 158] width 91 height 9
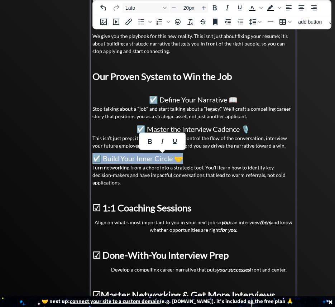
click at [162, 158] on span "☑️ Build Your Inner Circle 🤝" at bounding box center [137, 158] width 91 height 9
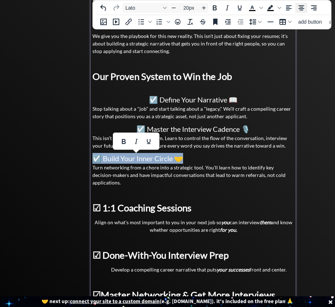
click at [300, 7] on icon "Align center" at bounding box center [302, 7] width 6 height 5
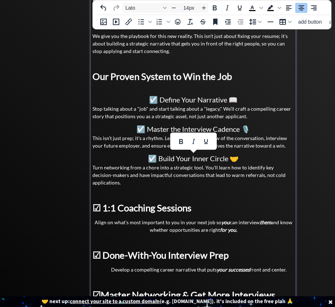
click at [195, 179] on div "You're a high-performer. You're great at your job. You know your value. But whe…" at bounding box center [193, 163] width 202 height 448
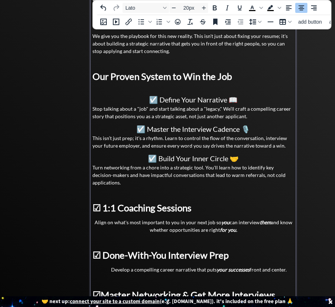
click at [229, 130] on span "☑️ Master the Interview Cadence 🎙️" at bounding box center [194, 129] width 114 height 9
click at [176, 103] on span "☑️ Define Your Narrative 📖" at bounding box center [193, 99] width 89 height 9
click at [225, 129] on span "☑️ Master the Interview Cadence 🎙️" at bounding box center [194, 129] width 114 height 9
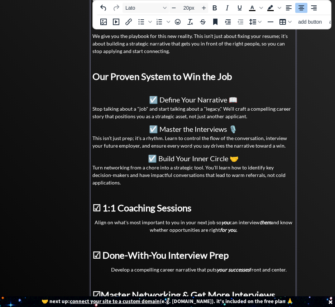
click at [186, 129] on span "☑️ Master the Interviews 🎙️" at bounding box center [193, 129] width 89 height 9
click at [206, 97] on span "☑️ Define Your Narrative 📖" at bounding box center [193, 99] width 89 height 9
click at [211, 86] on h3 at bounding box center [193, 89] width 202 height 11
click at [155, 101] on span "☑️ Define Your Narrative 📖" at bounding box center [193, 99] width 89 height 9
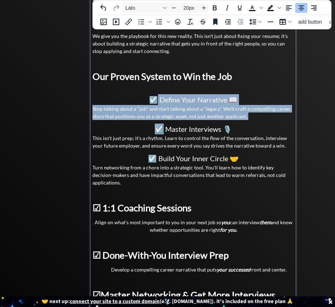
click at [161, 132] on span "☑️ Master Interviews 🎙️" at bounding box center [193, 129] width 77 height 9
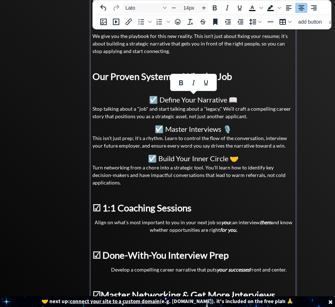
click at [169, 142] on p "This isn’t just prep; it's a rhythm. Learn to control the flow of the conversat…" at bounding box center [193, 141] width 202 height 15
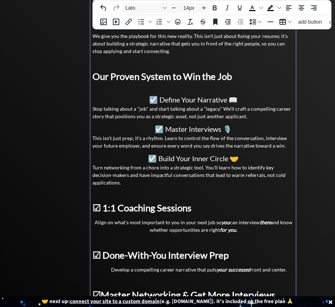
click at [134, 109] on p "Stop talking about a "job" and start talking about a "legacy." We’ll craft a co…" at bounding box center [193, 112] width 202 height 15
click at [223, 110] on p "Stop talking about a "job" and start talking about a "legacy." We’ll craft a co…" at bounding box center [193, 112] width 202 height 15
click at [201, 108] on p "Stop talking about a "job" and start talking about a "legacy." We’ll craft a co…" at bounding box center [193, 112] width 202 height 15
click at [218, 110] on p "Stop talking about a "job" and start talking about a "legacy." We’ll craft a co…" at bounding box center [193, 112] width 202 height 15
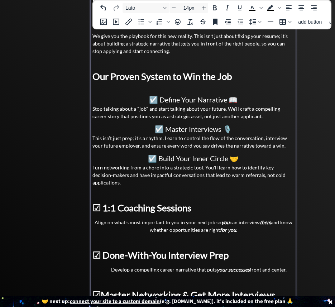
click at [178, 119] on p "Stop talking about a "job" and start talking about your future. We’ll craft a c…" at bounding box center [193, 112] width 202 height 15
click at [267, 118] on p "Stop talking about a "job" and start talking about your future. We’ll craft a c…" at bounding box center [193, 112] width 202 height 15
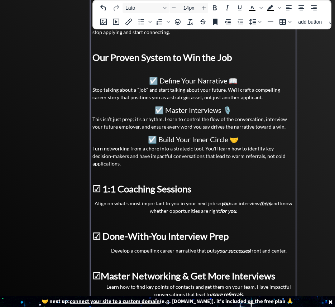
scroll to position [166, 0]
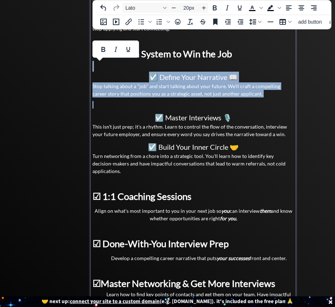
drag, startPoint x: 130, startPoint y: 63, endPoint x: 181, endPoint y: 108, distance: 68.1
click at [181, 108] on div "You're a high-performer. You're great at your job. You know your value. But whe…" at bounding box center [193, 145] width 202 height 459
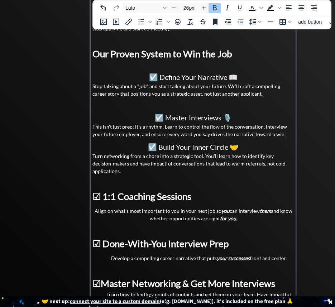
click at [120, 54] on span "Our Proven System to Win the Job" at bounding box center [162, 53] width 140 height 11
click at [109, 42] on p at bounding box center [193, 40] width 202 height 8
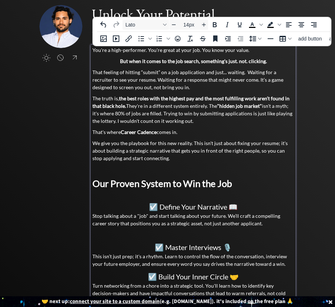
scroll to position [34, 0]
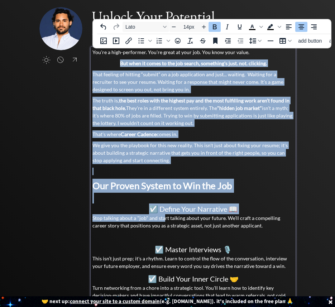
drag, startPoint x: 102, startPoint y: 63, endPoint x: 165, endPoint y: 224, distance: 172.9
click at [165, 224] on div "You're a high-performer. You're great at your job. You know your value. But whe…" at bounding box center [193, 277] width 202 height 459
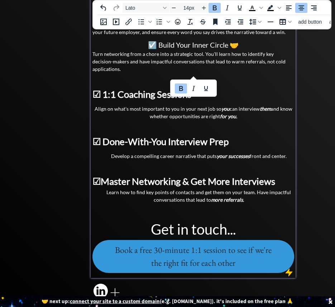
scroll to position [275, 0]
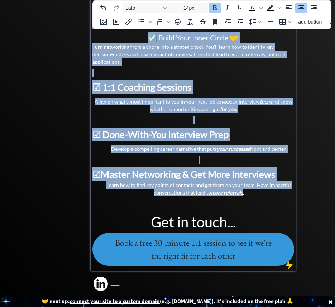
click at [243, 188] on div "Learn how to find key points of contacts and get them on your team. Have impact…" at bounding box center [193, 188] width 202 height 15
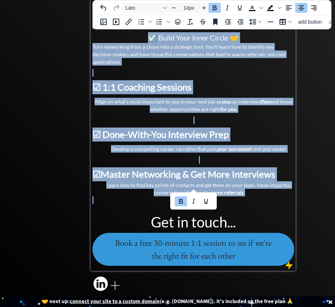
click at [266, 196] on div at bounding box center [193, 200] width 202 height 8
click at [256, 20] on icon "Line height" at bounding box center [252, 22] width 9 height 9
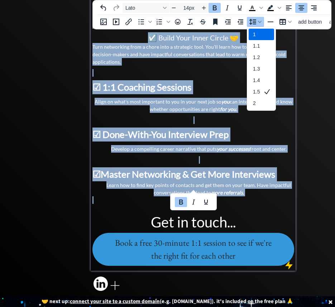
click at [260, 34] on div "1" at bounding box center [261, 34] width 25 height 11
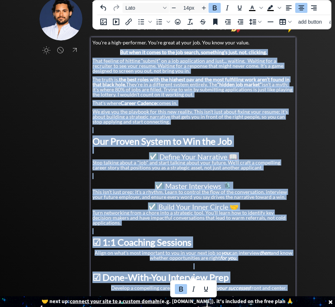
scroll to position [0, 0]
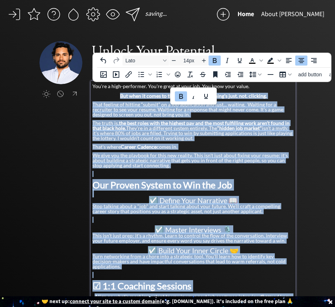
click at [223, 116] on p "That feeling of hitting “submit” on a job application and just... waiting. Wait…" at bounding box center [193, 109] width 202 height 15
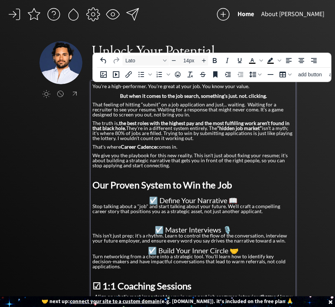
click at [249, 87] on p "You're a high-performer. You're great at your job. You know your value." at bounding box center [193, 86] width 202 height 8
click at [122, 97] on strong "But when it comes to the job search, something's just. not. clicking." at bounding box center [193, 96] width 147 height 6
click at [272, 97] on p "But when it comes to the job search, something's just. not. clicking." at bounding box center [193, 96] width 202 height 5
click at [167, 119] on div "You're a high-performer. You're great at your job. You know your value. But whe…" at bounding box center [193, 257] width 202 height 351
click at [168, 114] on p "That feeling of hitting “submit” on a job application and just... waiting. Wait…" at bounding box center [193, 109] width 202 height 15
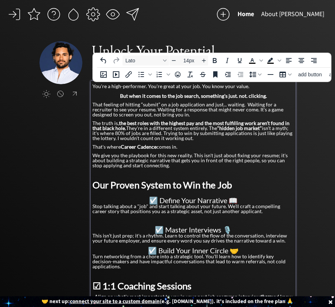
click at [198, 115] on p "That feeling of hitting “submit” on a job application and just... waiting. Wait…" at bounding box center [193, 109] width 202 height 15
click at [159, 99] on div "You're a high-performer. You're great at your job. You know your value. But whe…" at bounding box center [193, 257] width 202 height 351
click at [212, 89] on p "You're a high-performer. You're great at your job. You know your value." at bounding box center [193, 86] width 202 height 8
click at [204, 108] on p "That feeling of hitting “submit” on a job application and just... waiting. Wait…" at bounding box center [193, 109] width 202 height 15
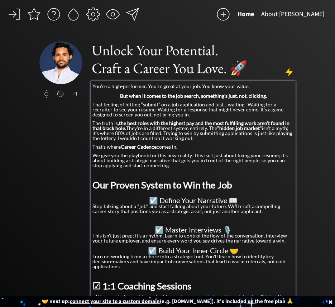
click at [193, 114] on p "That feeling of hitting “submit” on a job application and just... waiting. Wait…" at bounding box center [193, 109] width 202 height 15
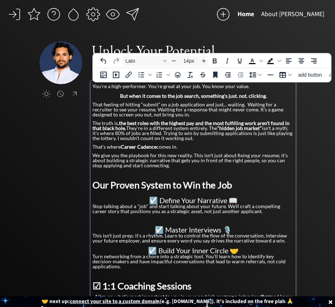
click at [193, 118] on div "You're a high-performer. You're great at your job. You know your value. But whe…" at bounding box center [193, 257] width 202 height 351
click at [184, 151] on div "You're a high-performer. You're great at your job. You know your value. But whe…" at bounding box center [193, 257] width 202 height 351
click at [190, 161] on p "We give you the playbook for this new reality. This isn't just about fixing you…" at bounding box center [193, 160] width 202 height 15
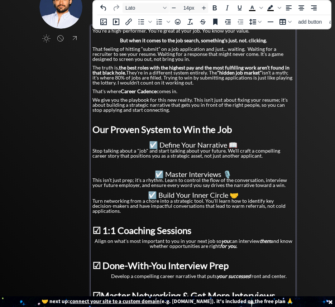
scroll to position [57, 0]
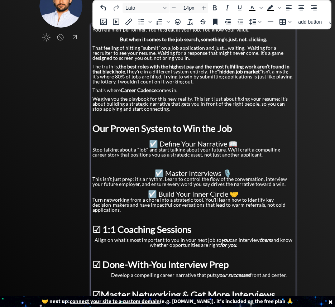
click at [192, 119] on p at bounding box center [193, 117] width 202 height 5
click at [181, 111] on p "We give you the playbook for this new reality. This isn't just about fixing you…" at bounding box center [193, 103] width 202 height 15
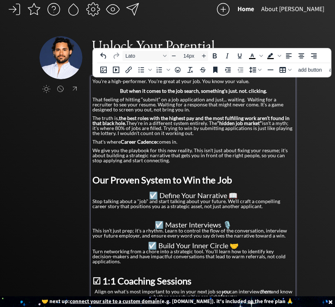
scroll to position [5, 0]
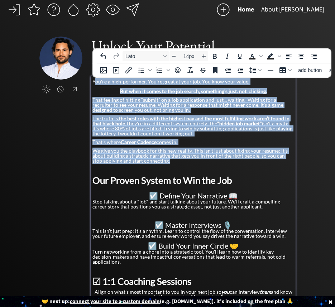
click at [96, 81] on p "You're a high-performer. You're great at your job. You know your value." at bounding box center [193, 82] width 202 height 8
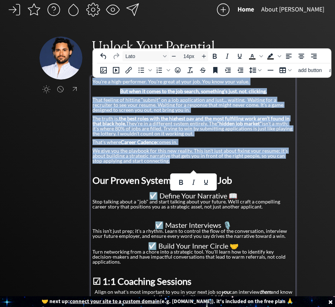
click at [93, 81] on p "You're a high-performer. You're great at your job. You know your value." at bounding box center [193, 82] width 202 height 8
click at [205, 55] on icon "Increase font size" at bounding box center [204, 56] width 6 height 6
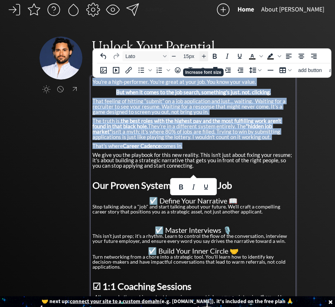
click at [205, 55] on icon "Increase font size" at bounding box center [204, 56] width 6 height 6
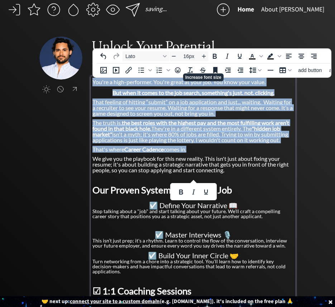
click at [194, 131] on span "The truth is, the best roles with the highest pay and the most fulfilling work …" at bounding box center [190, 131] width 197 height 24
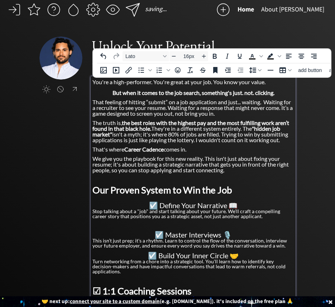
scroll to position [0, 0]
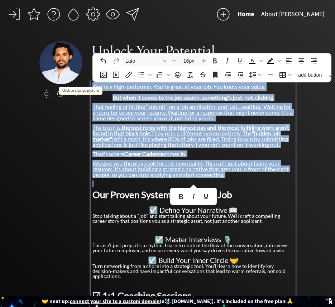
drag, startPoint x: 243, startPoint y: 182, endPoint x: 65, endPoint y: 68, distance: 211.7
click at [65, 68] on div "click to upload a picture Unlock Your Potential. Craft a Career You Love. 🚀 You…" at bounding box center [167, 255] width 257 height 429
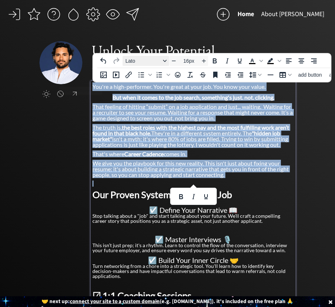
click at [140, 59] on span "Lato" at bounding box center [142, 61] width 35 height 6
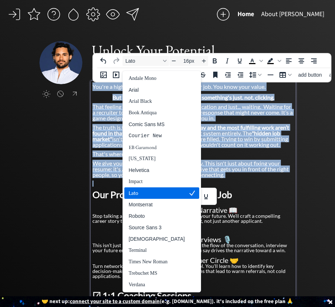
click at [154, 189] on div "Lato" at bounding box center [157, 193] width 56 height 9
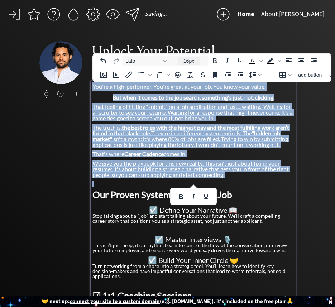
click at [191, 63] on input "16px" at bounding box center [189, 61] width 22 height 9
click at [251, 76] on icon "Line height" at bounding box center [252, 75] width 9 height 9
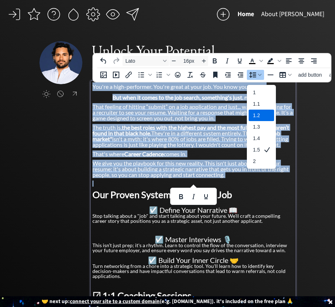
click at [264, 111] on div "1.2" at bounding box center [267, 115] width 9 height 9
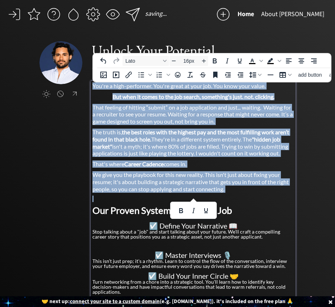
click at [213, 152] on span "The truth is, the best roles with the highest pay and the most fulfilling work …" at bounding box center [190, 143] width 197 height 28
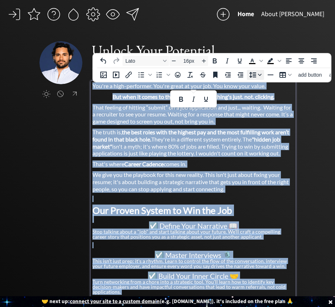
click at [255, 72] on icon "Line height" at bounding box center [252, 75] width 9 height 9
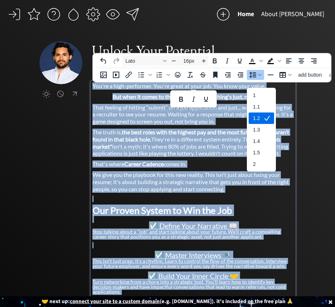
click at [259, 114] on div "1.2" at bounding box center [256, 118] width 7 height 9
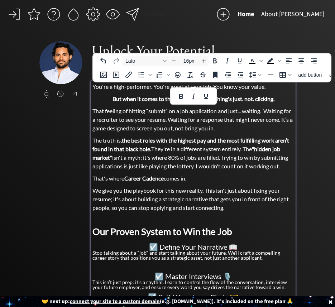
click at [246, 143] on strong "the best roles with the highest pay and the most fulfilling work aren’t found i…" at bounding box center [190, 144] width 197 height 15
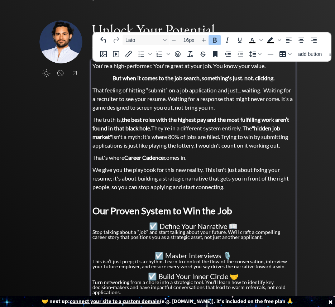
scroll to position [18, 0]
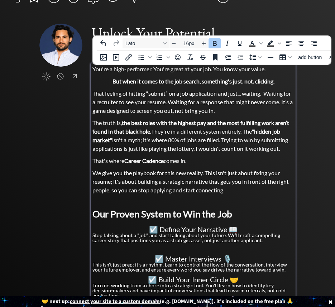
click at [249, 71] on span "You're a high-performer. You're great at your job. You know your value." at bounding box center [178, 69] width 173 height 7
click at [225, 100] on span "That feeling of hitting “submit” on a job application and just... waiting. Wait…" at bounding box center [192, 102] width 200 height 24
click at [225, 81] on strong "But when it comes to the job search, something's just. not. clicking." at bounding box center [194, 81] width 162 height 7
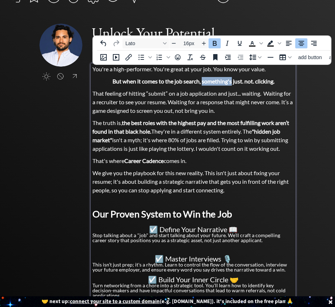
click at [225, 81] on strong "But when it comes to the job search, something's just. not. clicking." at bounding box center [194, 81] width 162 height 7
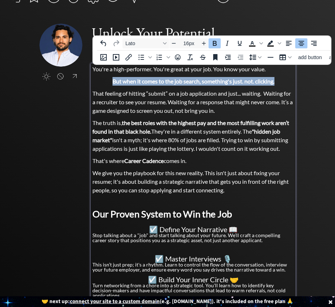
click at [225, 81] on strong "But when it comes to the job search, something's just. not. clicking." at bounding box center [194, 81] width 162 height 7
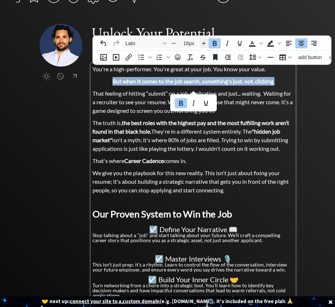
click at [203, 41] on icon "Increase font size" at bounding box center [204, 44] width 6 height 6
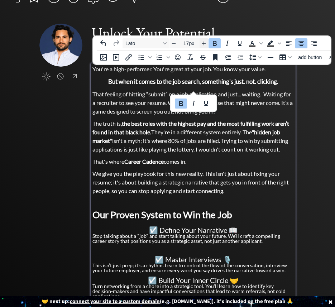
click at [203, 41] on icon "Increase font size" at bounding box center [204, 44] width 6 height 6
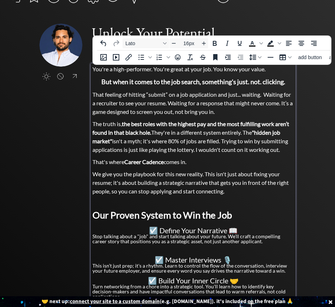
click at [195, 110] on span "That feeling of hitting “submit” on a job application and just... waiting. Wait…" at bounding box center [192, 103] width 200 height 24
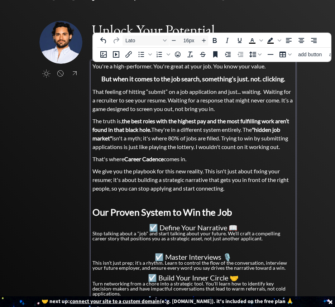
scroll to position [19, 0]
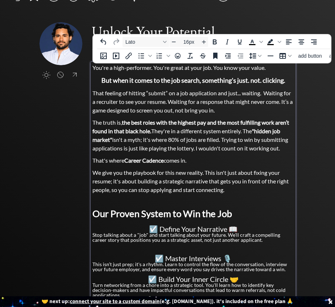
click at [242, 114] on p "That feeling of hitting “submit” on a job application and just... waiting. Wait…" at bounding box center [193, 102] width 202 height 26
click at [112, 124] on span "The truth is, the best roles with the highest pay and the most fulfilling work …" at bounding box center [190, 135] width 197 height 33
click at [174, 140] on span "The truth is, the best roles with the highest pay and the most fulfilling work …" at bounding box center [190, 135] width 197 height 33
click at [180, 163] on span "That's where Career Cadence comes in." at bounding box center [139, 160] width 94 height 7
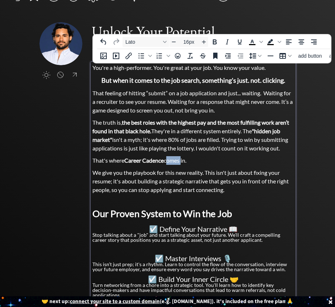
click at [180, 163] on span "That's where Career Cadence comes in." at bounding box center [139, 160] width 94 height 7
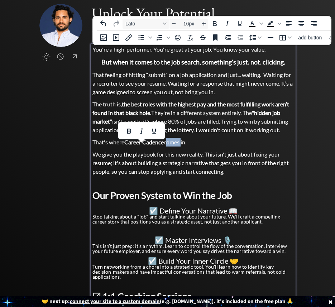
scroll to position [38, 0]
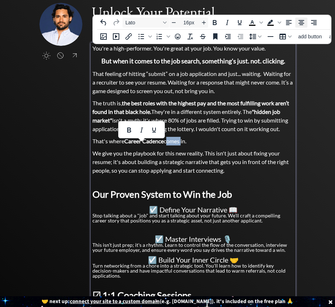
click at [299, 22] on icon "Align center" at bounding box center [301, 22] width 9 height 9
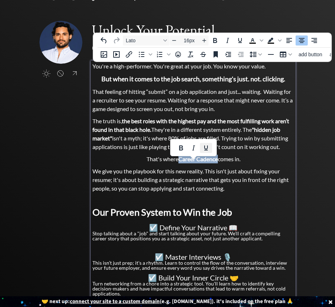
scroll to position [22, 0]
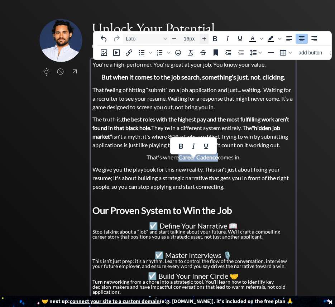
click at [205, 38] on icon "Increase font size" at bounding box center [205, 39] width 4 height 4
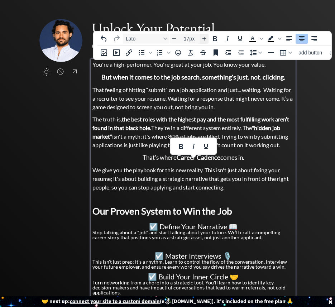
click at [205, 38] on icon "Increase font size" at bounding box center [205, 39] width 4 height 4
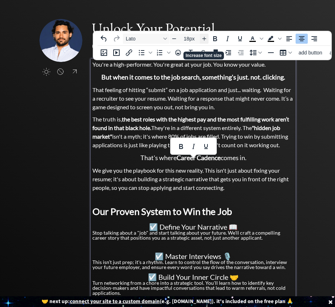
click at [205, 38] on icon "Increase font size" at bounding box center [205, 39] width 4 height 4
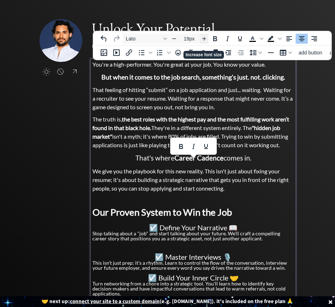
click at [205, 38] on icon "Increase font size" at bounding box center [204, 39] width 6 height 6
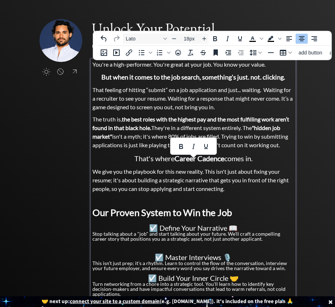
click at [199, 76] on strong "But when it comes to the job search, something's just. not. clicking." at bounding box center [193, 77] width 184 height 8
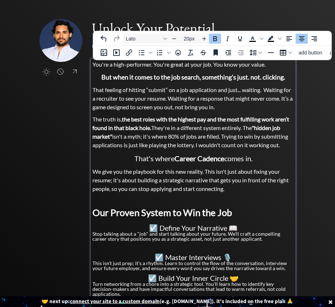
click at [195, 157] on strong "Career Cadence" at bounding box center [200, 158] width 50 height 9
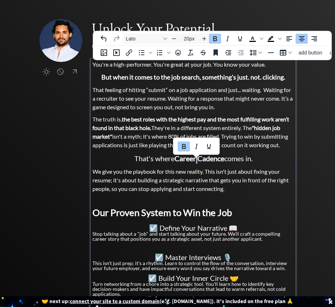
click at [195, 157] on strong "Career Cadence" at bounding box center [200, 158] width 50 height 9
click at [173, 41] on icon "Decrease font size" at bounding box center [174, 39] width 6 height 6
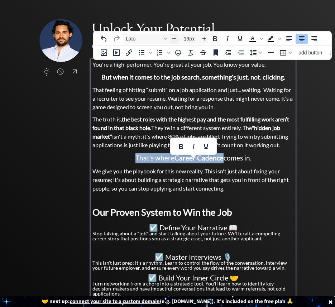
click at [173, 41] on icon "Decrease font size" at bounding box center [174, 39] width 6 height 6
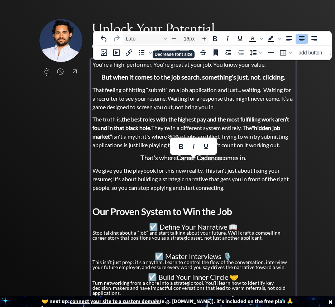
click at [169, 174] on p "We give you the playbook for this new reality. This isn't just about fixing you…" at bounding box center [193, 179] width 202 height 26
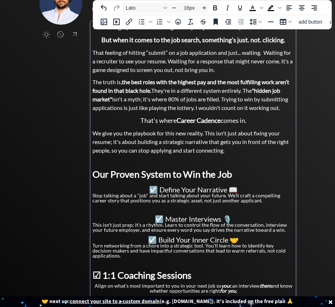
scroll to position [63, 0]
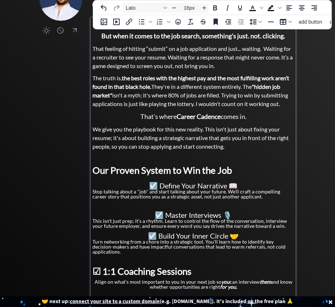
click at [162, 133] on p "We give you the playbook for this new reality. This isn't just about fixing you…" at bounding box center [193, 138] width 202 height 26
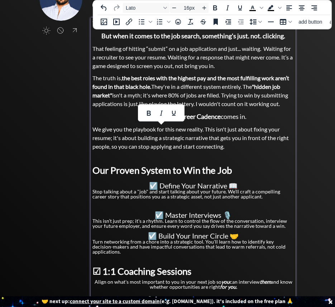
click at [185, 131] on span "We give you the playbook for this new reality. This isn't just about fixing you…" at bounding box center [190, 138] width 196 height 24
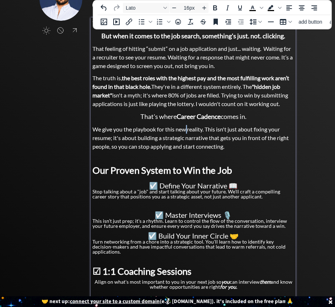
click at [185, 131] on span "We give you the playbook for this new reality. This isn't just about fixing you…" at bounding box center [190, 138] width 196 height 24
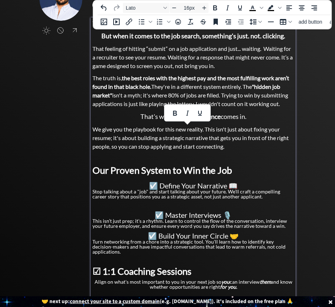
click at [160, 130] on span "We give you the playbook for this new reality. This isn't just about fixing you…" at bounding box center [190, 138] width 196 height 24
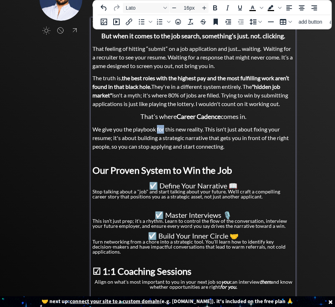
click at [160, 130] on span "We give you the playbook for this new reality. This isn't just about fixing you…" at bounding box center [190, 138] width 196 height 24
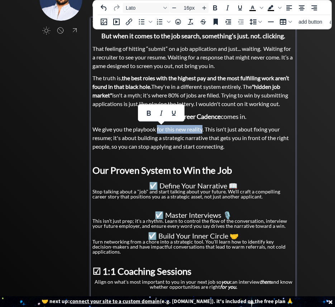
click at [200, 132] on span "We give you the playbook for this new reality. This isn't just about fixing you…" at bounding box center [190, 138] width 196 height 24
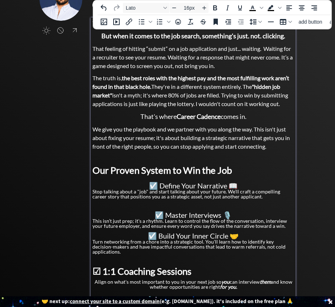
click at [153, 140] on span "We give you the playbook and we partner with you along the way. This isn't just…" at bounding box center [191, 138] width 198 height 24
click at [208, 143] on span "We give you the playbook and we partner with you along the way. This isn't just…" at bounding box center [191, 138] width 198 height 24
click at [261, 135] on span "We give you the playbook and we partner with you along the way. This isn't just…" at bounding box center [191, 138] width 198 height 24
click at [148, 144] on span "We give you the playbook and we partner with you along the way. This isn't just…" at bounding box center [191, 138] width 198 height 24
click at [175, 147] on span "We give you the playbook and we partner with you along the way. This isn't just…" at bounding box center [191, 138] width 198 height 24
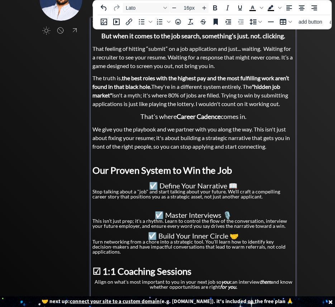
click at [274, 145] on p "We give you the playbook and we partner with you along the way. This isn't just…" at bounding box center [193, 138] width 202 height 26
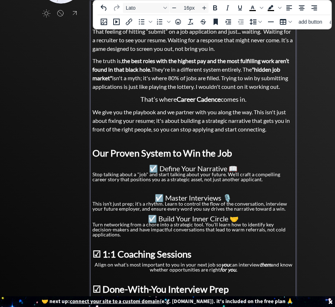
scroll to position [81, 0]
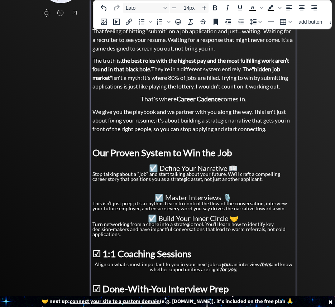
click at [227, 139] on p at bounding box center [193, 141] width 202 height 8
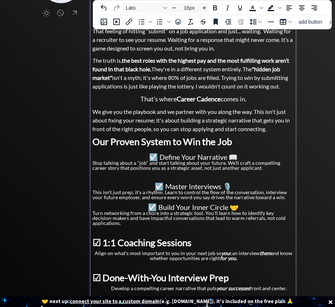
scroll to position [82, 0]
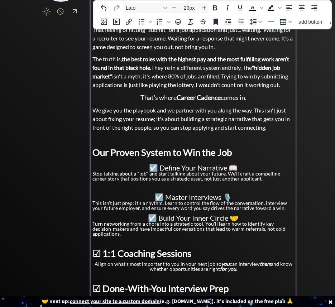
click at [227, 160] on h3 at bounding box center [193, 160] width 202 height 7
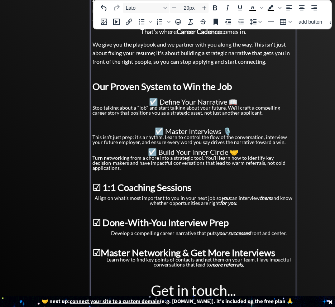
scroll to position [151, 0]
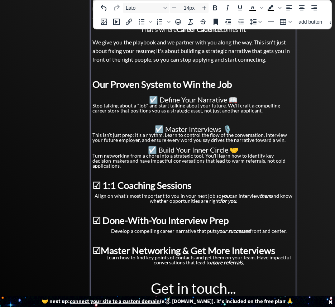
click at [189, 110] on p "Stop talking about a "job" and start talking about your future. We’ll craft a c…" at bounding box center [193, 108] width 202 height 10
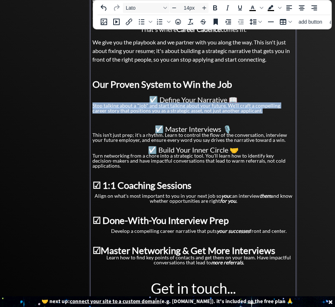
click at [189, 110] on p "Stop talking about a "job" and start talking about your future. We’ll craft a c…" at bounding box center [193, 108] width 202 height 10
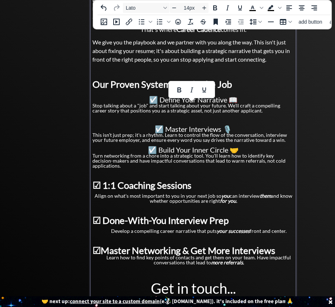
click at [186, 120] on p at bounding box center [193, 119] width 202 height 5
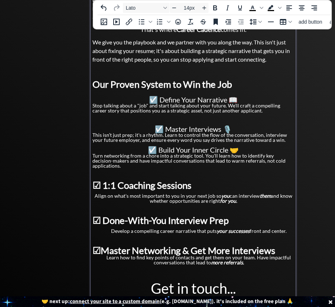
click at [284, 139] on p "This isn’t just prep; it's a rhythm. Learn to control the flow of the conversat…" at bounding box center [193, 138] width 202 height 10
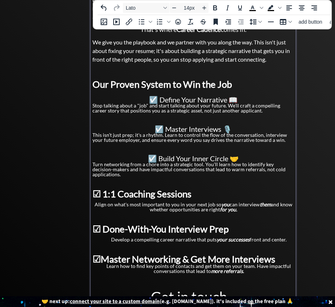
click at [149, 135] on p "This isn’t just prep; it's a rhythm. Learn to control the flow of the conversat…" at bounding box center [193, 138] width 202 height 10
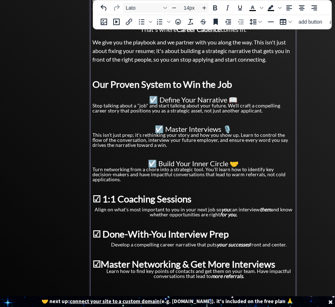
click at [287, 134] on p "This isn’t just prep; it's rethinking your story and how you show up. Learn to …" at bounding box center [193, 140] width 202 height 15
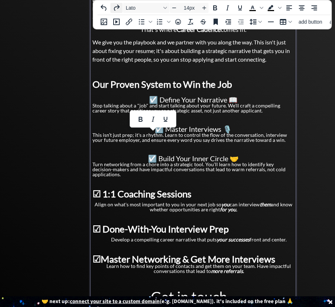
click at [117, 5] on icon "Redo" at bounding box center [116, 8] width 9 height 9
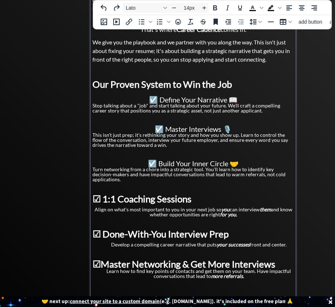
click at [143, 142] on p "This isn’t just prep; it's rethinking your story and how you show up. Learn to …" at bounding box center [193, 140] width 202 height 15
click at [210, 143] on p "This isn’t just prep; it's rethinking your story and how you show up. Learn to …" at bounding box center [193, 140] width 202 height 15
click at [247, 143] on p "This isn’t just prep; it's rethinking your story and how you show up. Learn to …" at bounding box center [193, 140] width 202 height 15
click at [272, 142] on p "This isn’t just prep; it's rethinking your story and how you show up. Learn to …" at bounding box center [193, 140] width 202 height 15
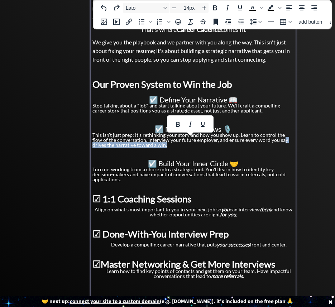
click at [276, 143] on p "This isn’t just prep; it's rethinking your story and how you show up. Learn to …" at bounding box center [193, 140] width 202 height 15
click at [276, 141] on p "This isn’t just prep; it's rethinking your story and how you show up. Learn to …" at bounding box center [193, 140] width 202 height 15
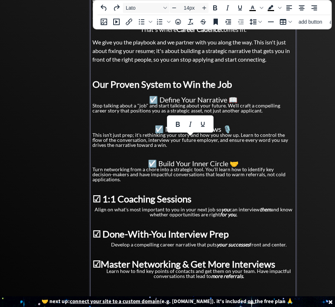
click at [123, 141] on p "This isn’t just prep; it's rethinking your story and how you show up. Learn to …" at bounding box center [193, 140] width 202 height 15
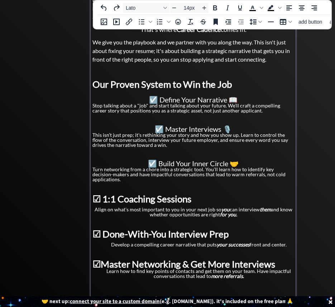
click at [149, 146] on p "This isn’t just prep; it's rethinking your story and how you show up. Learn to …" at bounding box center [193, 140] width 202 height 15
click at [106, 144] on p "This isn’t just prep; it's rethinking your story and how you show up. Learn to …" at bounding box center [193, 140] width 202 height 15
click at [135, 156] on div "You're a high-performer. You're great at your job. You know your value. But whe…" at bounding box center [193, 139] width 202 height 414
click at [137, 151] on div "You're a high-performer. You're great at your job. You know your value. But whe…" at bounding box center [193, 139] width 202 height 414
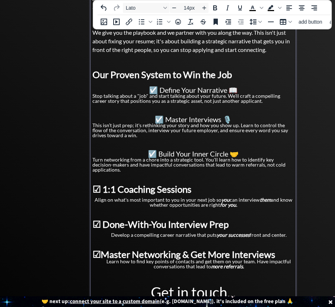
scroll to position [162, 0]
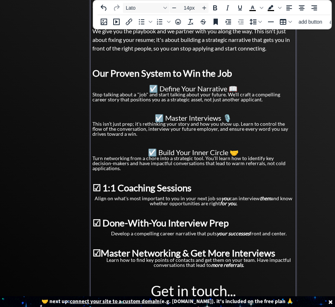
click at [128, 106] on p at bounding box center [193, 108] width 202 height 5
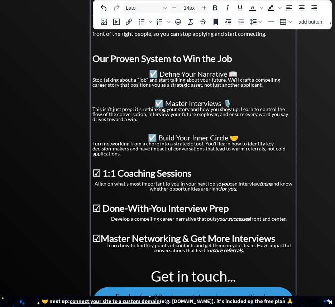
scroll to position [178, 0]
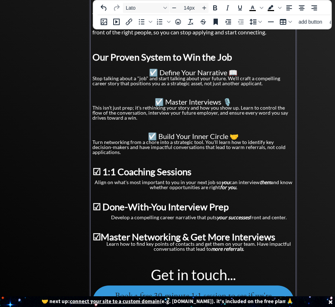
click at [130, 149] on p "Turn networking from a chore into a strategic tool. You'll learn how to identif…" at bounding box center [193, 147] width 202 height 15
click at [290, 147] on p "Turn networking from a chore into a strategic tool. You'll learn how to identif…" at bounding box center [193, 147] width 202 height 15
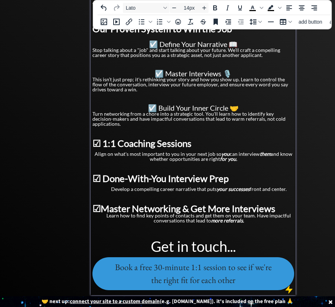
scroll to position [218, 0]
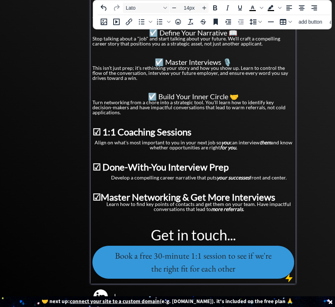
click at [158, 140] on p "Align on what's most important to you in your next job so you can interview the…" at bounding box center [193, 145] width 202 height 10
click at [165, 140] on p "Align on what's most important to you in your next job so you can interview the…" at bounding box center [193, 145] width 202 height 10
click at [163, 119] on p at bounding box center [193, 121] width 202 height 5
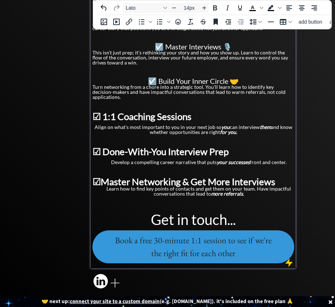
click at [125, 93] on p "Turn networking from a chore into a strategic tool. You'll learn how to identif…" at bounding box center [193, 92] width 202 height 15
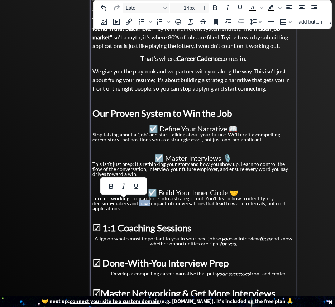
scroll to position [119, 0]
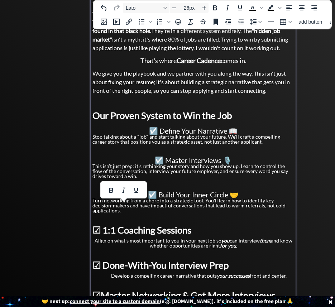
click at [177, 117] on span "Our Proven System to Win the Job" at bounding box center [162, 115] width 140 height 11
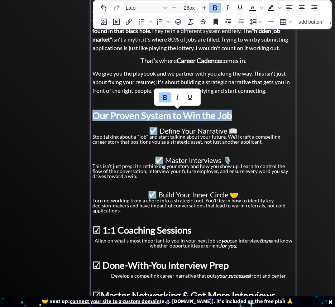
click at [177, 117] on span "Our Proven System to Win the Job" at bounding box center [162, 115] width 140 height 11
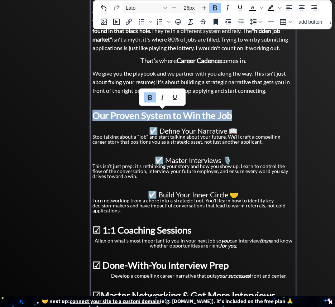
copy span "Our Proven System to Win the Job"
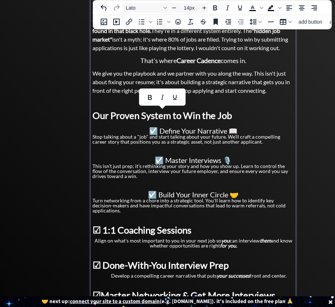
click at [148, 217] on p at bounding box center [193, 219] width 202 height 5
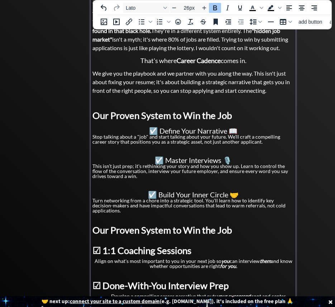
click at [172, 224] on span "Our Proven System to Win the Job" at bounding box center [162, 229] width 140 height 11
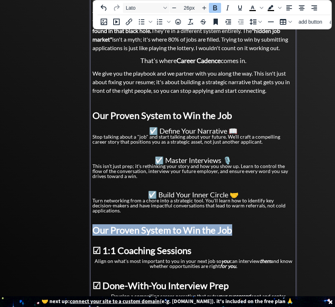
click at [172, 224] on span "Our Proven System to Win the Job" at bounding box center [162, 229] width 140 height 11
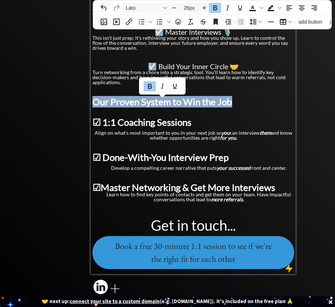
scroll to position [253, 0]
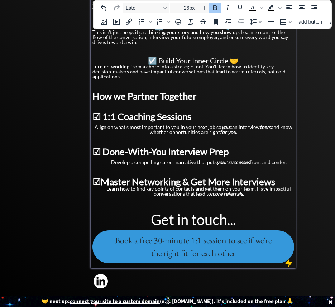
click at [142, 90] on span "How we Partner Together﻿" at bounding box center [144, 95] width 104 height 11
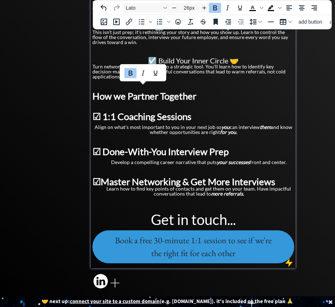
click at [172, 94] on span "How we Partner Together﻿" at bounding box center [144, 95] width 104 height 11
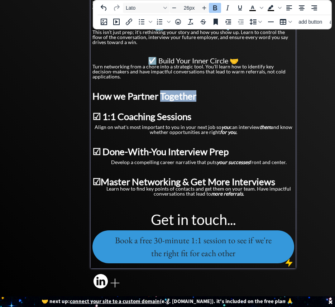
click at [172, 94] on span "How we Partner Together﻿" at bounding box center [144, 95] width 104 height 11
click at [125, 91] on span "How we Partner" at bounding box center [125, 95] width 66 height 11
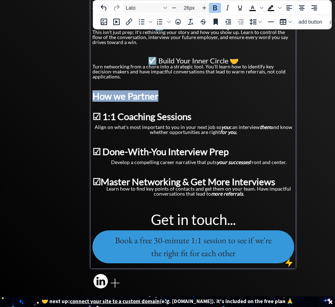
click at [125, 91] on span "How we Partner" at bounding box center [125, 95] width 66 height 11
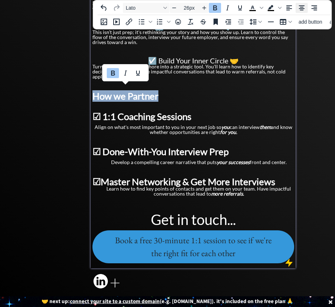
click at [298, 7] on icon "Align center" at bounding box center [302, 8] width 9 height 9
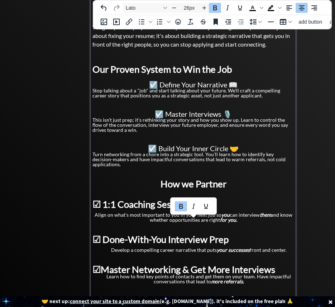
scroll to position [170, 0]
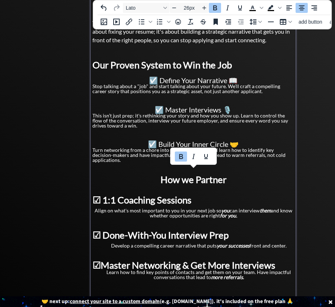
click at [181, 65] on span "Our Proven System to Win the Job" at bounding box center [162, 64] width 140 height 11
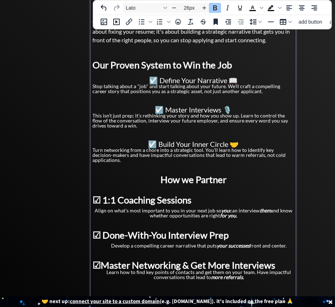
click at [171, 195] on span "☑ 1:1 Coaching Sessions" at bounding box center [141, 199] width 99 height 11
click at [188, 175] on span "How we Partner" at bounding box center [194, 179] width 66 height 11
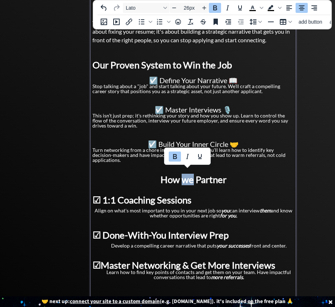
click at [188, 175] on span "How we Partner" at bounding box center [194, 179] width 66 height 11
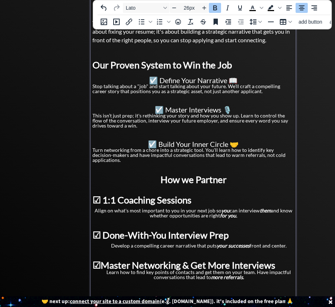
click at [188, 175] on span "How we Partner" at bounding box center [194, 179] width 66 height 11
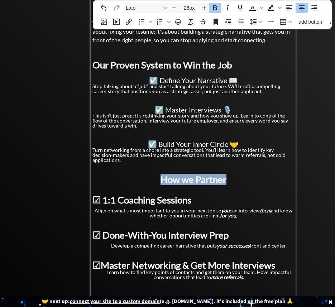
click at [188, 175] on span "How we Partner" at bounding box center [194, 179] width 66 height 11
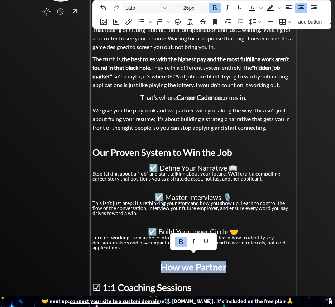
scroll to position [85, 0]
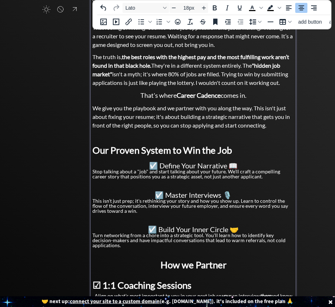
click at [172, 96] on span "That's where Career Cadence comes in." at bounding box center [194, 95] width 106 height 8
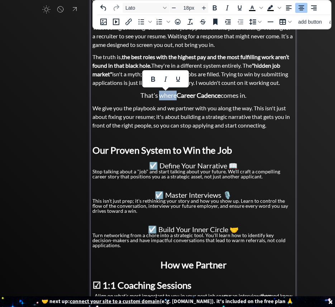
click at [172, 96] on span "That's where Career Cadence comes in." at bounding box center [194, 95] width 106 height 8
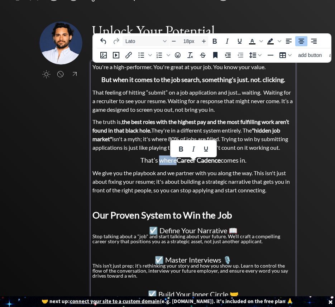
scroll to position [0, 0]
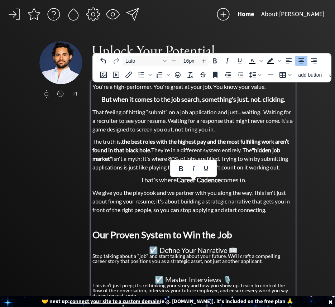
click at [179, 112] on span "That feeling of hitting “submit” on a job application and just... waiting. Wait…" at bounding box center [192, 121] width 200 height 24
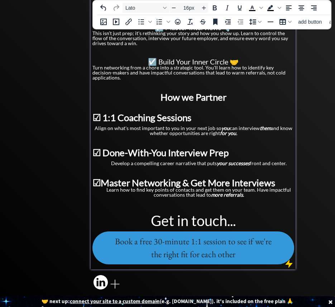
scroll to position [253, 0]
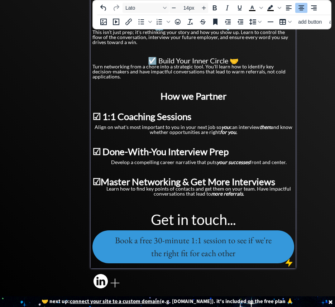
click at [191, 186] on div "Learn how to find key points of contacts and get them on your team. Have impact…" at bounding box center [193, 191] width 202 height 10
click at [117, 186] on div "Learn how to find key points of contacts and get them on your team. Have impact…" at bounding box center [193, 191] width 202 height 10
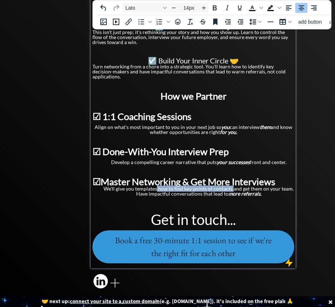
click at [234, 186] on div "We'll give you templates how to find key points of contacts and get them on you…" at bounding box center [193, 191] width 202 height 10
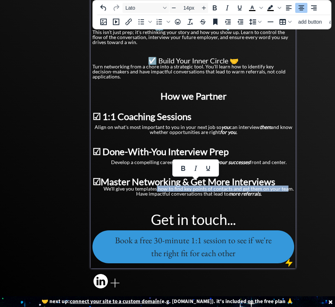
click at [289, 186] on div "We'll give you templates how to find key points of contacts and get them on you…" at bounding box center [193, 191] width 202 height 10
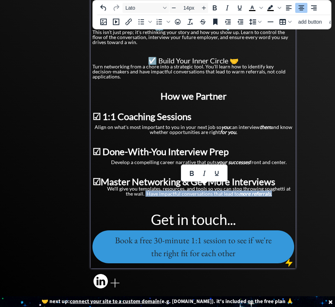
click at [272, 190] on div "We'll give you templates, resources, and tools so you can stop throwing spaghet…" at bounding box center [193, 191] width 202 height 10
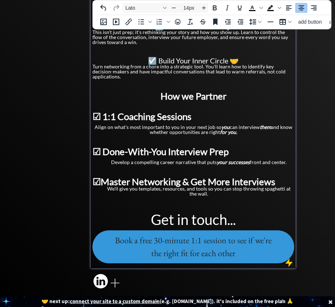
click at [258, 186] on div "We'll give you templates, resources, and tools so you can stop throwing spaghet…" at bounding box center [193, 191] width 202 height 10
click at [262, 190] on div "We'll give you templates, resources, and tools so you can stop throwing spaghet…" at bounding box center [193, 191] width 202 height 10
click at [271, 201] on div at bounding box center [193, 205] width 202 height 8
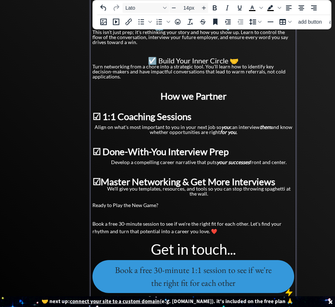
click at [158, 210] on p at bounding box center [193, 213] width 202 height 8
click at [114, 211] on p at bounding box center [193, 213] width 202 height 8
click at [128, 203] on h3 "Ready to Play the New Game?" at bounding box center [193, 205] width 202 height 8
drag, startPoint x: 114, startPoint y: 202, endPoint x: 164, endPoint y: 200, distance: 50.2
click at [164, 201] on h3 "Ready to Play the New Game?" at bounding box center [193, 205] width 202 height 8
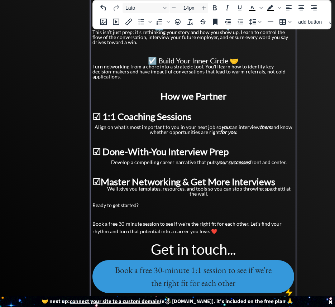
click at [157, 209] on p at bounding box center [193, 213] width 202 height 8
click at [146, 213] on div "Ready to get started? Book a free 30-minute session to see if we're the right f…" at bounding box center [193, 218] width 202 height 34
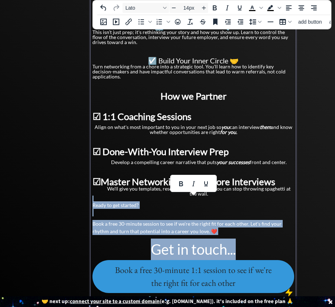
drag, startPoint x: 238, startPoint y: 237, endPoint x: 79, endPoint y: 193, distance: 164.3
click at [79, 193] on div "click to upload a picture Unlock Your Potential. Craft a Career You Love. 🚀 You…" at bounding box center [167, 54] width 257 height 533
click at [256, 15] on div "To open the popup, press Shift+Enter To open the popup, press Shift+Enter add b…" at bounding box center [227, 22] width 268 height 14
click at [256, 23] on icon "Line height" at bounding box center [252, 22] width 7 height 6
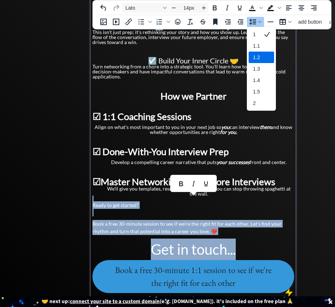
click at [260, 61] on div "1.2" at bounding box center [261, 57] width 25 height 11
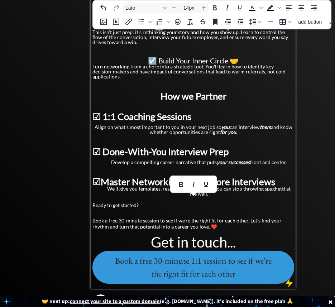
click at [179, 210] on div "Ready to get started? Book a free 30-minute session to see if we're the right f…" at bounding box center [193, 217] width 202 height 28
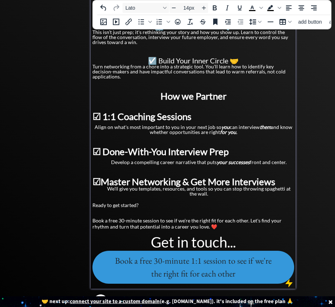
click at [156, 203] on h3 "Ready to get started?" at bounding box center [193, 206] width 202 height 6
click at [156, 209] on p at bounding box center [193, 212] width 202 height 6
click at [122, 218] on p "Book a free 30-minute session to see if we're the right fit for each other. Let…" at bounding box center [193, 224] width 202 height 12
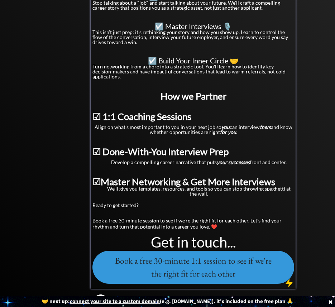
click at [129, 222] on p "Book a free 30-minute session to see if we're the right fit for each other. Let…" at bounding box center [193, 224] width 202 height 12
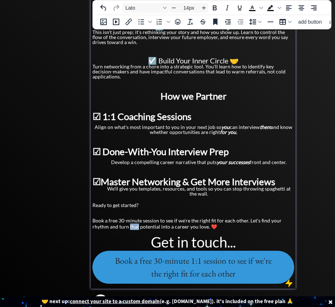
click at [129, 222] on p "Book a free 30-minute session to see if we're the right fit for each other. Let…" at bounding box center [193, 224] width 202 height 12
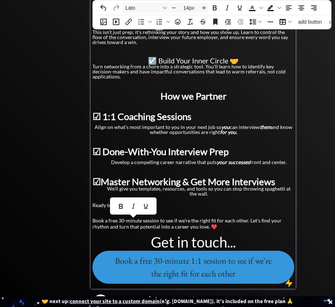
click at [121, 218] on p "Book a free 30-minute session to see if we're the right fit for each other. Let…" at bounding box center [193, 224] width 202 height 12
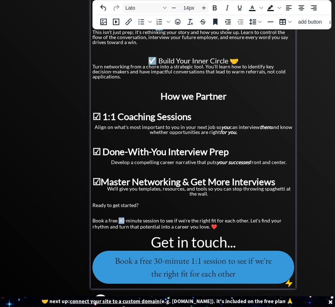
click at [121, 218] on p "Book a free 30-minute session to see if we're the right fit for each other. Let…" at bounding box center [193, 224] width 202 height 12
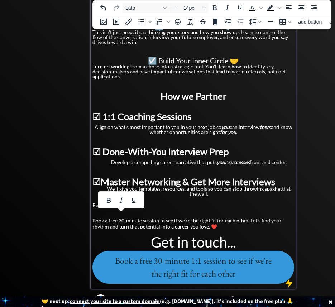
click at [172, 221] on p "Book a free 30-minute session to see if we're the right fit for each other. Let…" at bounding box center [193, 224] width 202 height 12
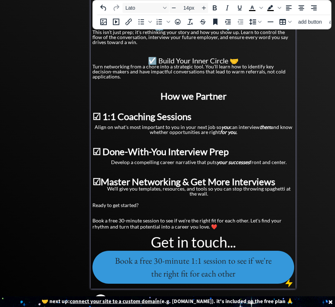
click at [251, 218] on p "Book a free 30-minute session to see if we're the right fit for each other. Let…" at bounding box center [193, 224] width 202 height 12
click at [247, 218] on p "Book a free 30-minute session to see if we're the right fit for each other. Let…" at bounding box center [193, 224] width 202 height 12
click at [99, 222] on p "Book a free 30-minute session to see if we're the right fit for each other. Let…" at bounding box center [193, 224] width 202 height 12
click at [224, 222] on p "Book a free 30-minute session to see if we're the right fit for each other. Let…" at bounding box center [193, 224] width 202 height 12
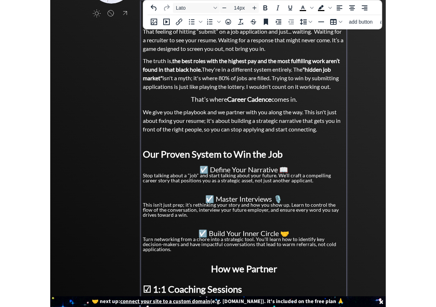
scroll to position [0, 0]
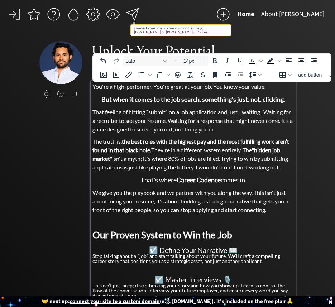
click at [134, 15] on div at bounding box center [132, 14] width 14 height 14
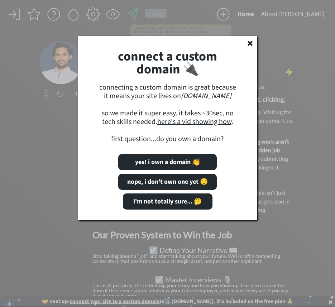
click at [134, 15] on body "saving... Home About [PERSON_NAME] click to upload a picture Unlock Your Potent…" at bounding box center [167, 153] width 335 height 307
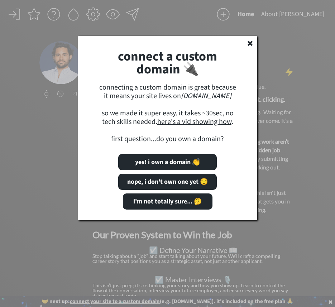
click at [250, 42] on use at bounding box center [250, 43] width 5 height 5
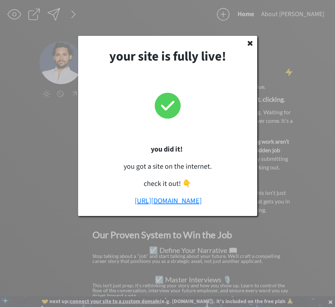
click at [170, 201] on link "[URL][DOMAIN_NAME]" at bounding box center [168, 201] width 67 height 10
click at [250, 41] on icon at bounding box center [250, 42] width 7 height 7
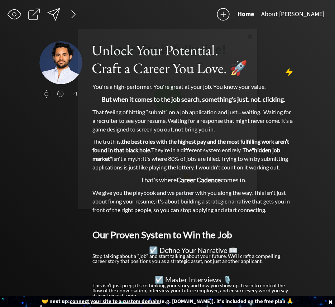
click at [153, 97] on icon at bounding box center [167, 99] width 143 height 72
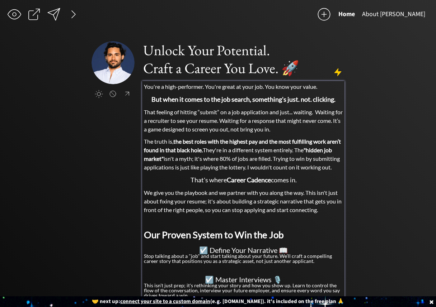
type input "16px"
click at [187, 158] on strong ""hidden job market"" at bounding box center [238, 154] width 188 height 15
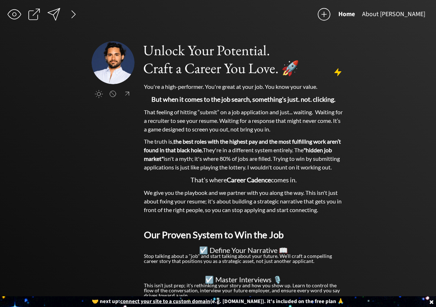
click at [63, 110] on div "saving... Home About [PERSON_NAME] click to upload a picture Unlock Your Potent…" at bounding box center [218, 293] width 436 height 586
click at [127, 94] on div at bounding box center [127, 94] width 9 height 8
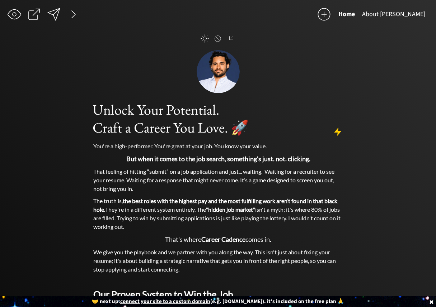
click at [203, 39] on div at bounding box center [204, 38] width 8 height 8
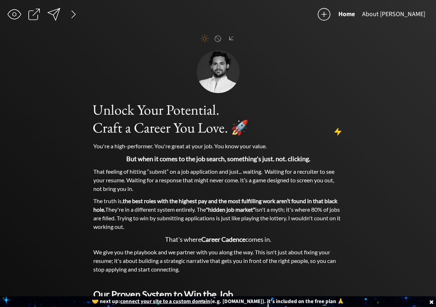
click at [203, 39] on div at bounding box center [204, 38] width 8 height 8
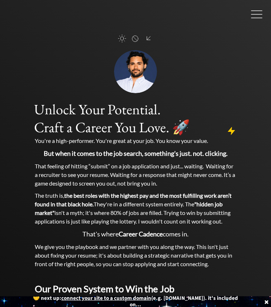
click at [217, 52] on div "click to upload a picture" at bounding box center [135, 67] width 205 height 52
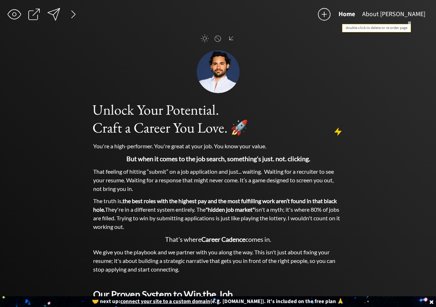
click at [335, 14] on button "About [PERSON_NAME]" at bounding box center [394, 14] width 70 height 14
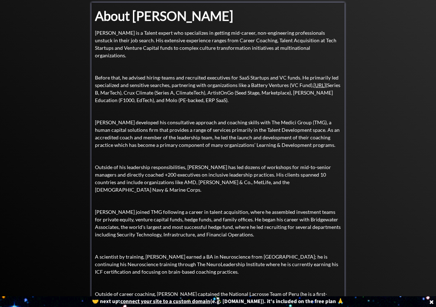
scroll to position [58, 0]
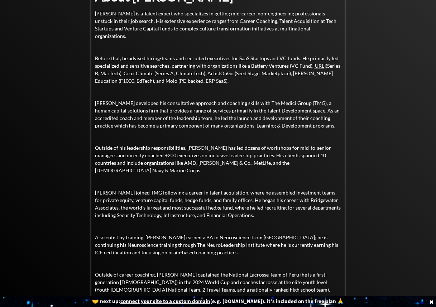
click at [200, 133] on p at bounding box center [218, 137] width 246 height 8
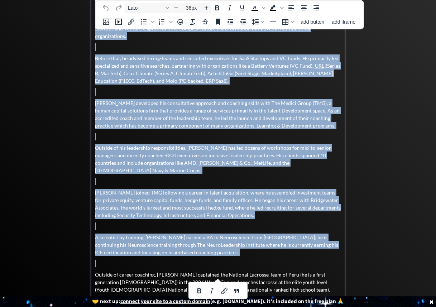
copy div "Lorem Ipsu Dolo Sitametcon ad e Seddoe tempor inc utlaboreetd ma aliquae adm-ve…"
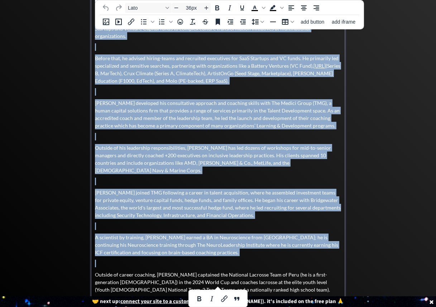
scroll to position [0, 0]
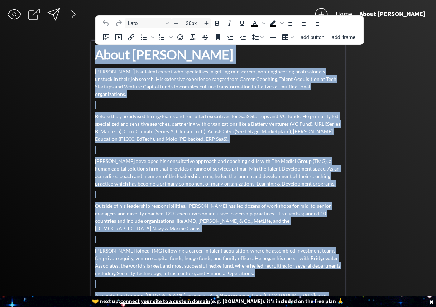
type input "14px"
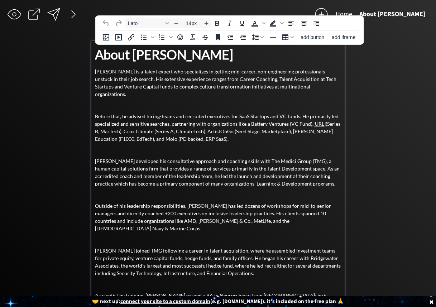
click at [224, 129] on p "Before that, he advised hiring-teams and recruited executives for SaaS Startups…" at bounding box center [218, 128] width 246 height 30
click at [301, 202] on p "Outside of his leadership responsibilities, [PERSON_NAME] has led dozens of wor…" at bounding box center [218, 217] width 246 height 30
click at [303, 194] on div "About [PERSON_NAME] is a Talent expert who specializes in getting mid-career, n…" at bounding box center [218, 198] width 246 height 307
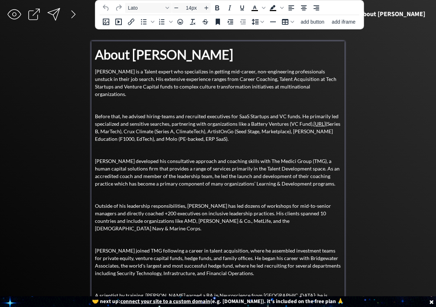
scroll to position [58, 0]
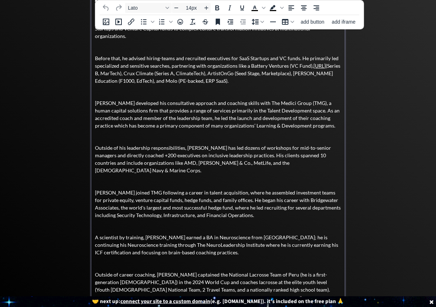
click at [227, 278] on p "Outside of career coaching, [PERSON_NAME] captained the National Lacrosse Team …" at bounding box center [218, 282] width 246 height 23
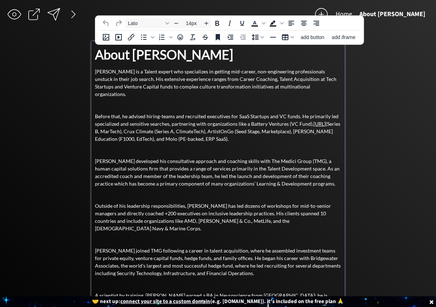
click at [96, 73] on p "[PERSON_NAME] is a Talent expert who specializes in getting mid-career, non-eng…" at bounding box center [218, 83] width 246 height 30
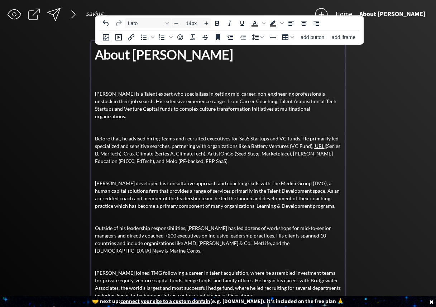
click at [96, 69] on p at bounding box center [218, 72] width 246 height 8
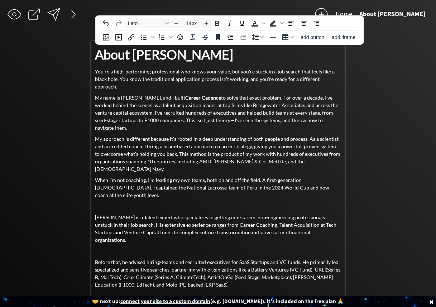
click at [113, 203] on p at bounding box center [218, 207] width 246 height 8
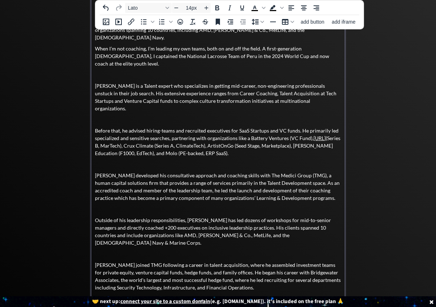
scroll to position [174, 0]
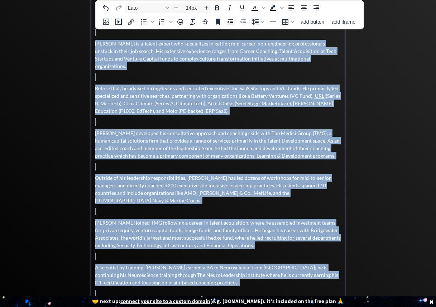
click at [237, 301] on p "Outside of career coaching, [PERSON_NAME] captained the National Lacrosse Team …" at bounding box center [218, 312] width 246 height 23
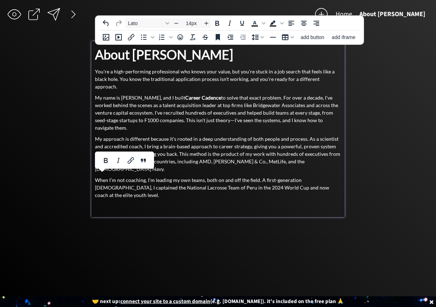
scroll to position [0, 0]
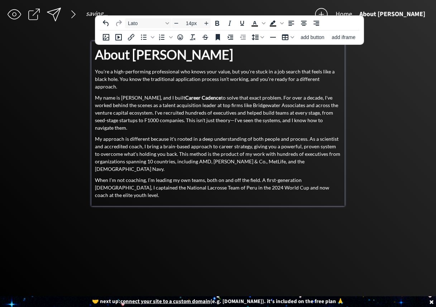
click at [103, 73] on p "You're a high-performing professional who knows your value, but you're stuck in…" at bounding box center [218, 79] width 246 height 23
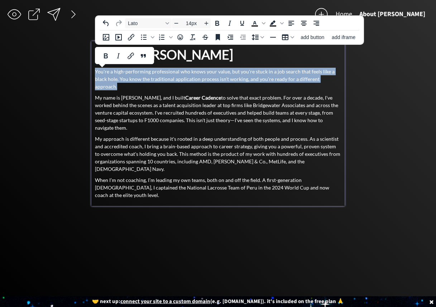
click at [103, 73] on p "You're a high-performing professional who knows your value, but you're stuck in…" at bounding box center [218, 79] width 246 height 23
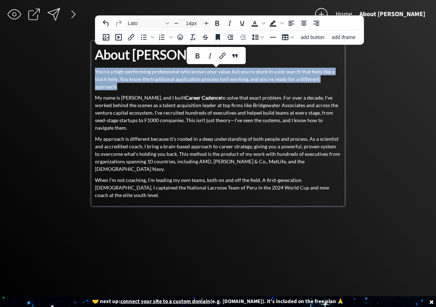
click at [103, 73] on p "You're a high-performing professional who knows your value, but you're stuck in…" at bounding box center [218, 79] width 246 height 23
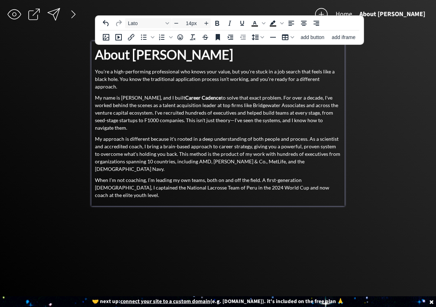
click at [104, 73] on p "You're a high-performing professional who knows your value, but you're stuck in…" at bounding box center [218, 79] width 246 height 23
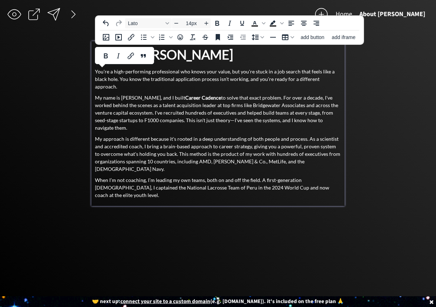
click at [165, 72] on p "You're a high-performing professional who knows your value, but you're stuck in…" at bounding box center [218, 79] width 246 height 23
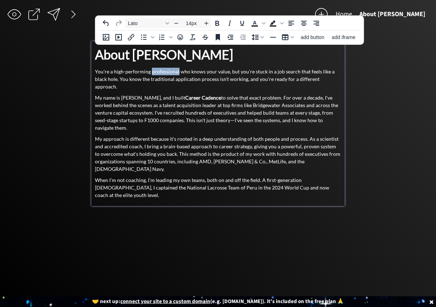
click at [165, 72] on p "You're a high-performing professional who knows your value, but you're stuck in…" at bounding box center [218, 79] width 246 height 23
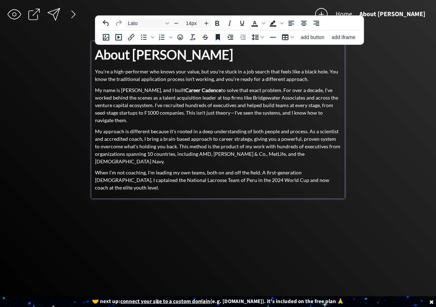
click at [203, 72] on p "You're a high-performer who knows your value, but you're stuck in a job search …" at bounding box center [218, 75] width 246 height 15
click at [324, 71] on p "You're a high-performer who knows your value, but you're stuck in a job search …" at bounding box center [218, 75] width 246 height 15
click at [152, 76] on p "You're a high-performer who knows your value, but you're stuck in a job search …" at bounding box center [218, 75] width 246 height 15
click at [222, 81] on p "You're a high-performer who knows your value, but you're stuck in a job search …" at bounding box center [218, 75] width 246 height 15
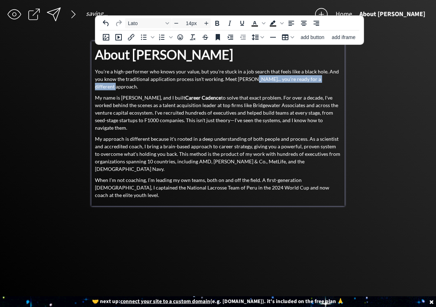
click at [335, 79] on p "You're a high-performer who knows your value, but you're stuck in a job search …" at bounding box center [218, 79] width 246 height 23
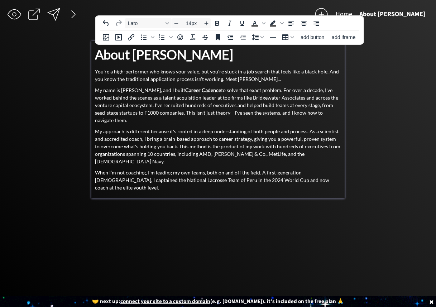
click at [220, 78] on p "You're a high-performer who knows your value, but you're stuck in a job search …" at bounding box center [218, 75] width 246 height 15
click at [265, 109] on p "My name is [PERSON_NAME], and I built Career Cadence to solve that exact proble…" at bounding box center [218, 105] width 246 height 38
click at [122, 89] on p "My name is [PERSON_NAME], and I built Career Cadence to solve that exact proble…" at bounding box center [218, 105] width 246 height 38
click at [126, 89] on p "My name is [PERSON_NAME], and I built Career Cadence to solve that exact proble…" at bounding box center [218, 105] width 246 height 38
click at [132, 93] on p "My name is [PERSON_NAME], and I built Career Cadence to solve that exact proble…" at bounding box center [218, 105] width 246 height 38
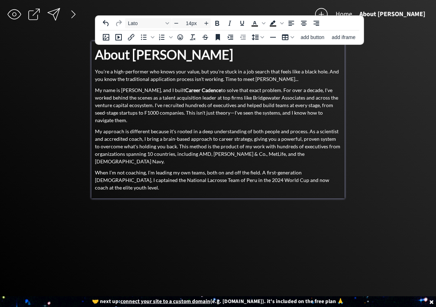
click at [163, 107] on p "My name is [PERSON_NAME], and I built Career Cadence to solve that exact proble…" at bounding box center [218, 105] width 246 height 38
click at [167, 90] on p "My name is [PERSON_NAME], and I built Career Cadence to solve that exact proble…" at bounding box center [218, 105] width 246 height 38
click at [229, 90] on p "My name is [PERSON_NAME], and I built Career Cadence to solve that exact proble…" at bounding box center [218, 105] width 246 height 38
click at [257, 93] on p "My name is [PERSON_NAME], and I built Career Cadence to solve that exact proble…" at bounding box center [218, 105] width 246 height 38
click at [169, 97] on p "My name is [PERSON_NAME], and I built Career Cadence to solve that exact proble…" at bounding box center [218, 105] width 246 height 38
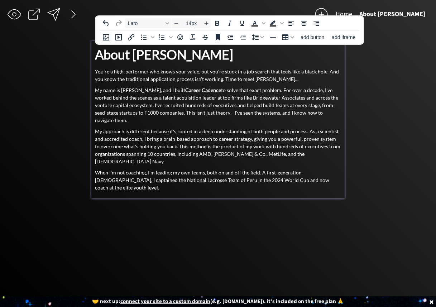
click at [201, 96] on p "My name is [PERSON_NAME], and I built Career Cadence to solve that exact proble…" at bounding box center [218, 105] width 246 height 38
click at [129, 105] on p "My name is [PERSON_NAME], and I built Career Cadence to solve that exact proble…" at bounding box center [218, 105] width 246 height 38
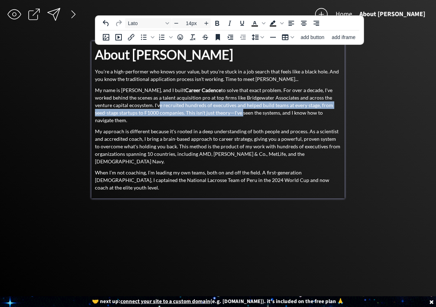
drag, startPoint x: 157, startPoint y: 105, endPoint x: 242, endPoint y: 114, distance: 85.4
click at [241, 114] on p "My name is [PERSON_NAME], and I built Career Cadence to solve that exact proble…" at bounding box center [218, 105] width 246 height 38
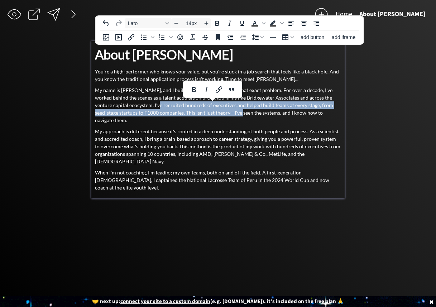
click at [242, 114] on p "My name is [PERSON_NAME], and I built Career Cadence to solve that exact proble…" at bounding box center [218, 105] width 246 height 38
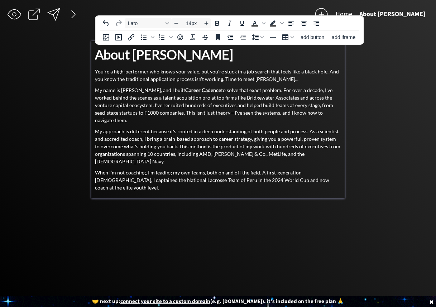
click at [169, 105] on p "My name is [PERSON_NAME], and I built Career Cadence to solve that exact proble…" at bounding box center [218, 105] width 246 height 38
click at [192, 105] on p "My name is [PERSON_NAME], and I built Career Cadence to solve that exact proble…" at bounding box center [218, 105] width 246 height 38
click at [226, 109] on p "My name is [PERSON_NAME], and I built Career Cadence to solve that exact proble…" at bounding box center [218, 105] width 246 height 38
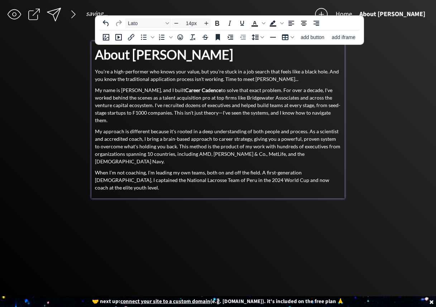
click at [213, 107] on p "My name is [PERSON_NAME], and I built Career Cadence to solve that exact proble…" at bounding box center [218, 105] width 246 height 38
click at [284, 105] on p "My name is [PERSON_NAME], and I built Career Cadence to solve that exact proble…" at bounding box center [218, 105] width 246 height 38
click at [324, 104] on p "My name is [PERSON_NAME], and I built Career Cadence to solve that exact proble…" at bounding box center [218, 105] width 246 height 38
click at [113, 114] on p "My name is [PERSON_NAME], and I built Career Cadence to solve that exact proble…" at bounding box center [218, 105] width 246 height 38
click at [138, 112] on p "My name is [PERSON_NAME], and I built Career Cadence to solve that exact proble…" at bounding box center [218, 105] width 246 height 38
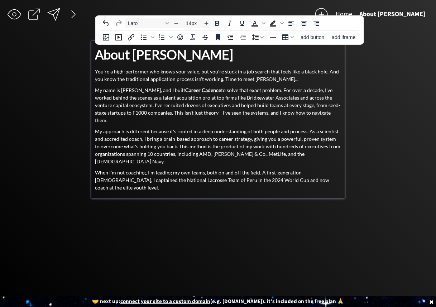
click at [174, 114] on p "My name is [PERSON_NAME], and I built Career Cadence to solve that exact proble…" at bounding box center [218, 105] width 246 height 38
click at [215, 125] on div "About [PERSON_NAME] You're a high-performer who knows your value, but you're st…" at bounding box center [218, 118] width 246 height 147
click at [304, 131] on p "My approach is different because it's rooted in a deep understanding of both pe…" at bounding box center [218, 147] width 246 height 38
click at [199, 150] on p "My approach is different because it's rooted in a deep understanding of both pe…" at bounding box center [218, 147] width 246 height 38
click at [219, 170] on p "When I’m not coaching, I’m leading my own teams, both on and off the field. A f…" at bounding box center [218, 180] width 246 height 23
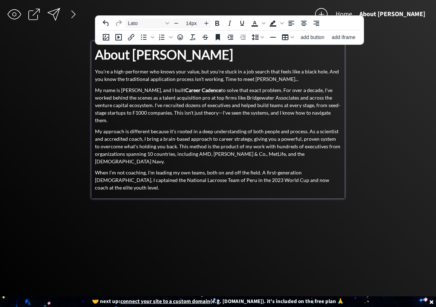
click at [323, 205] on div "click to upload a picture click to upload a picture Unlock Your Potential. Craf…" at bounding box center [217, 163] width 253 height 244
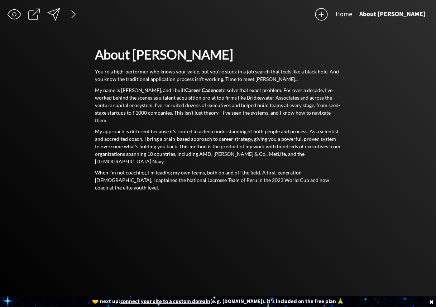
click at [273, 209] on div "click to upload a picture click to upload a picture Unlock Your Potential. Craf…" at bounding box center [217, 163] width 253 height 244
click at [329, 15] on div at bounding box center [321, 14] width 14 height 14
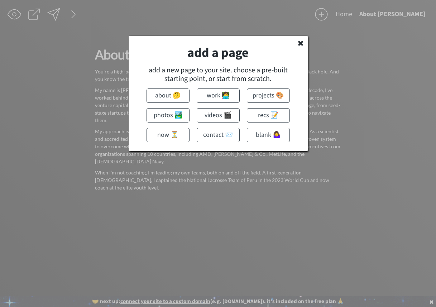
click at [335, 108] on div at bounding box center [218, 153] width 436 height 307
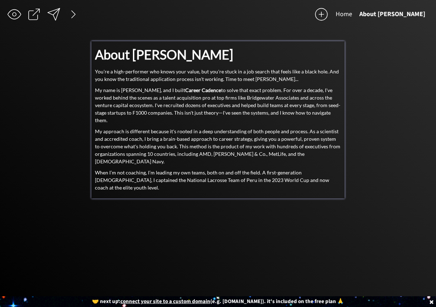
click at [265, 175] on p "When I’m not coaching, I’m leading my own teams, both on and off the field. A f…" at bounding box center [218, 180] width 246 height 23
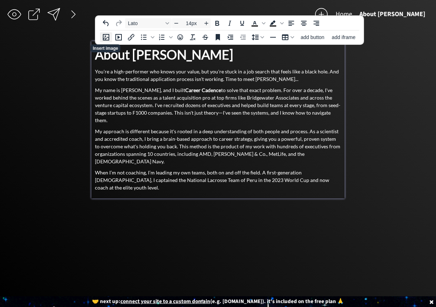
click at [105, 36] on icon "Insert image" at bounding box center [106, 37] width 6 height 6
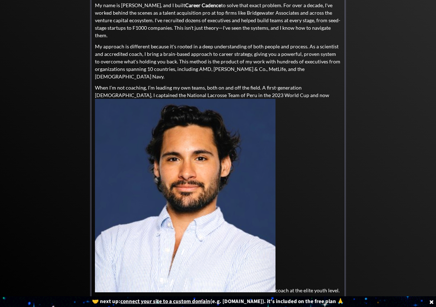
scroll to position [93, 0]
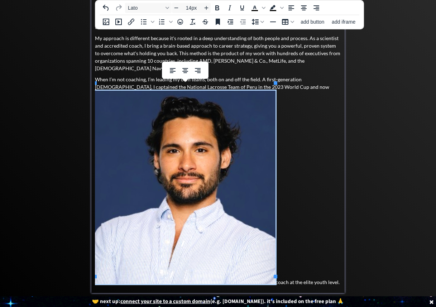
click at [184, 76] on div at bounding box center [185, 70] width 46 height 14
click at [186, 69] on icon "Align center" at bounding box center [185, 70] width 9 height 9
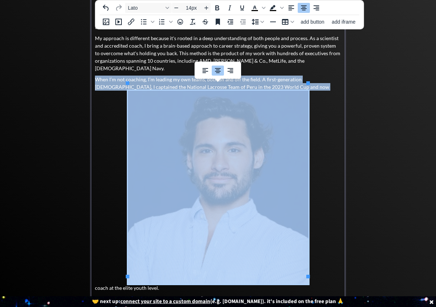
click at [192, 146] on img at bounding box center [218, 188] width 181 height 194
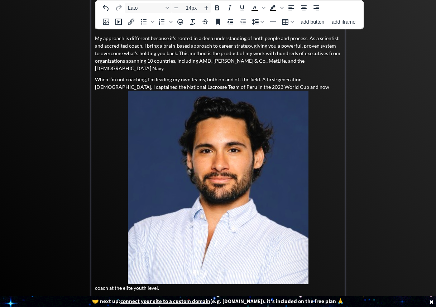
click at [271, 81] on p "When I’m not coaching, I’m leading my own teams, both on and off the field. A f…" at bounding box center [218, 184] width 246 height 216
click at [305, 93] on img at bounding box center [218, 188] width 181 height 194
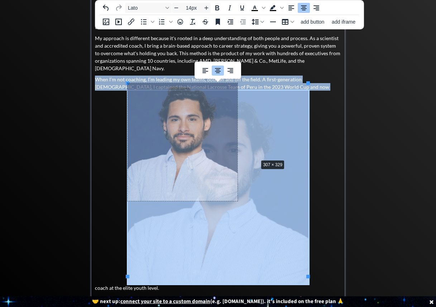
drag, startPoint x: 309, startPoint y: 83, endPoint x: 261, endPoint y: 154, distance: 85.8
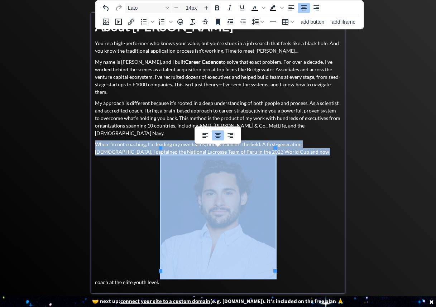
click at [268, 145] on p "When I’m not coaching, I’m leading my own teams, both on and off the field. A f…" at bounding box center [218, 214] width 246 height 146
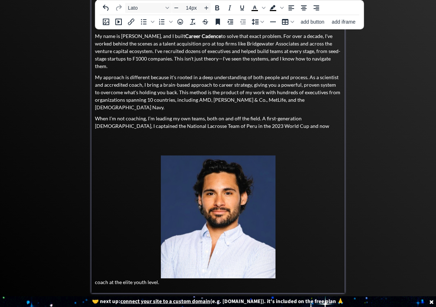
scroll to position [65, 0]
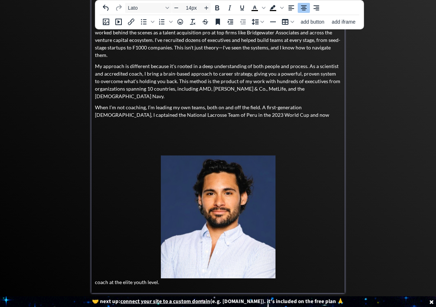
click at [158, 274] on p "coach at the elite youth level." at bounding box center [218, 221] width 246 height 130
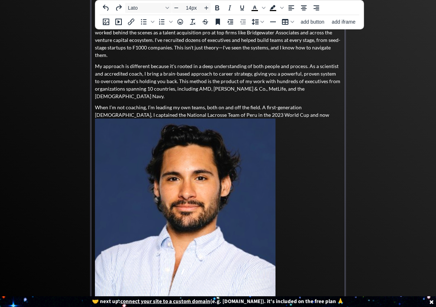
scroll to position [0, 0]
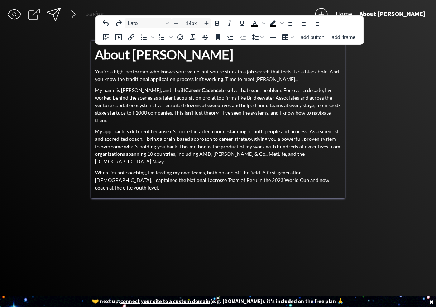
click at [335, 171] on p "When I’m not coaching, I’m leading my own teams, both on and off the field. A f…" at bounding box center [218, 180] width 246 height 23
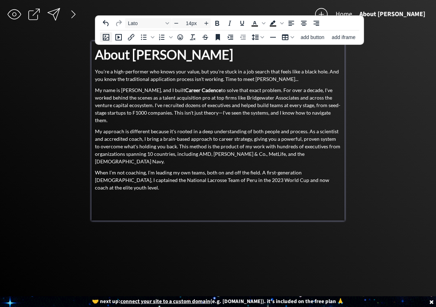
click at [103, 35] on icon "Insert image" at bounding box center [106, 37] width 6 height 6
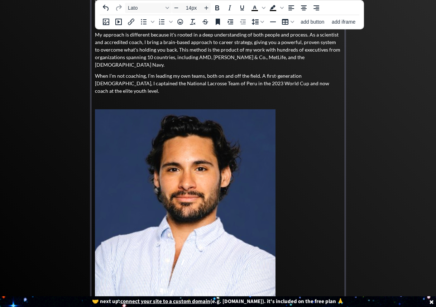
scroll to position [102, 0]
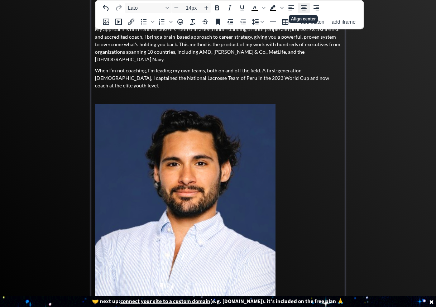
click at [308, 5] on icon "Align center" at bounding box center [304, 8] width 9 height 9
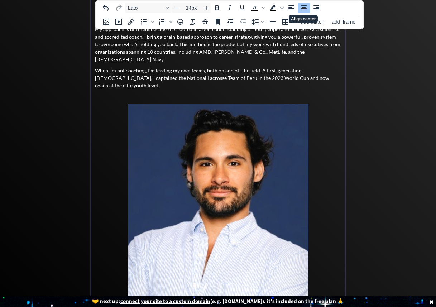
click at [264, 104] on img at bounding box center [218, 201] width 181 height 194
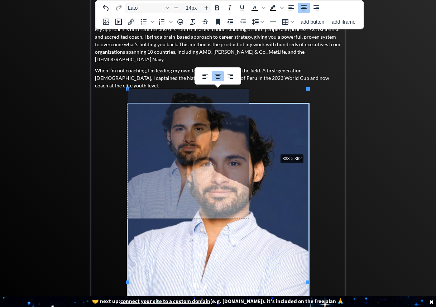
drag, startPoint x: 308, startPoint y: 88, endPoint x: 277, endPoint y: 152, distance: 71.0
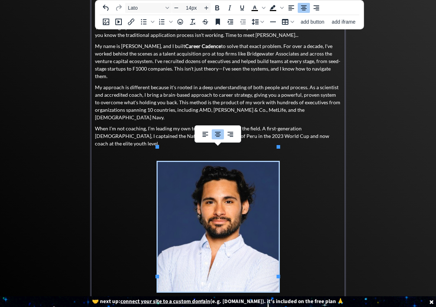
click at [296, 151] on p at bounding box center [218, 155] width 246 height 8
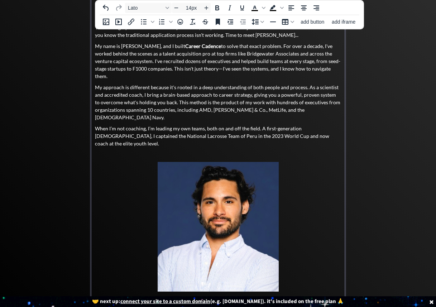
click at [256, 183] on img at bounding box center [218, 227] width 121 height 130
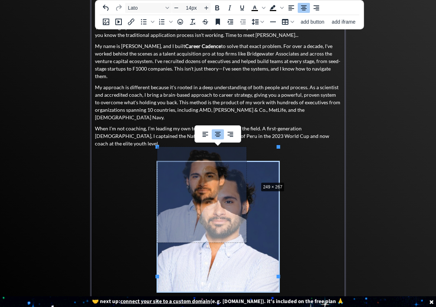
drag, startPoint x: 279, startPoint y: 147, endPoint x: 258, endPoint y: 182, distance: 40.7
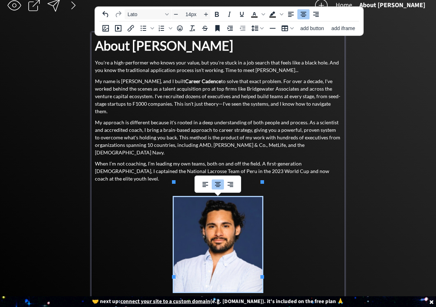
click at [335, 174] on div "saving... Home About [PERSON_NAME] click to upload a picture click to upload a …" at bounding box center [218, 157] width 436 height 332
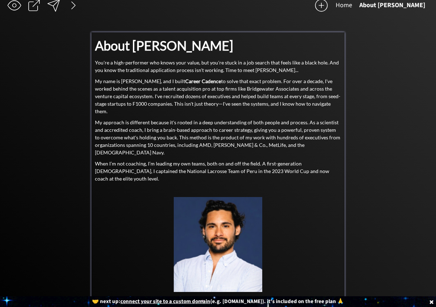
click at [222, 186] on p at bounding box center [218, 190] width 246 height 8
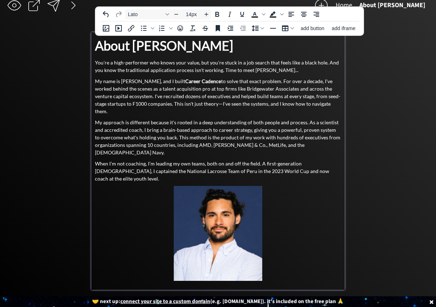
scroll to position [0, 0]
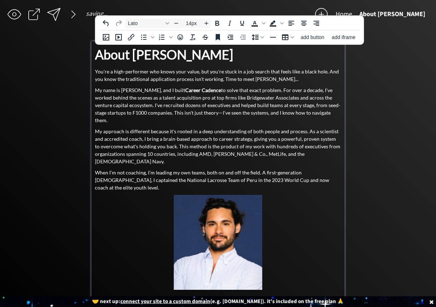
click at [335, 206] on div "saving... Home About [PERSON_NAME] click to upload a picture click to upload a …" at bounding box center [218, 160] width 436 height 320
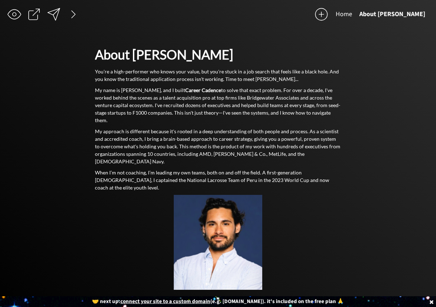
click at [41, 200] on div "saving... Home About [PERSON_NAME] click to upload a picture click to upload a …" at bounding box center [218, 160] width 436 height 320
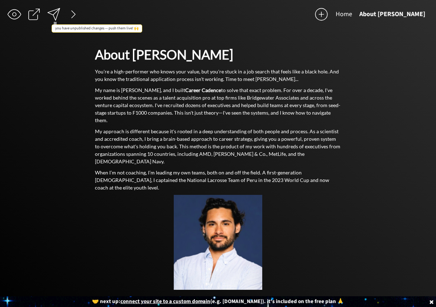
click at [56, 16] on div at bounding box center [54, 14] width 14 height 14
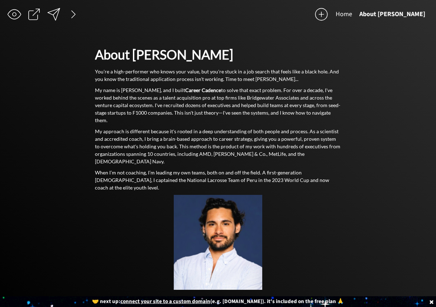
click at [335, 12] on button "Home" at bounding box center [344, 14] width 24 height 14
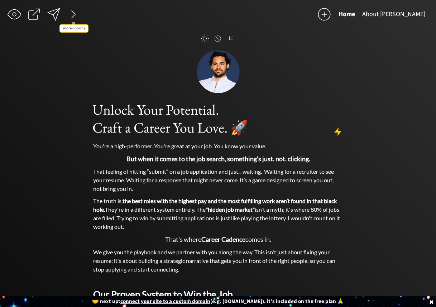
click at [71, 14] on div at bounding box center [73, 14] width 14 height 14
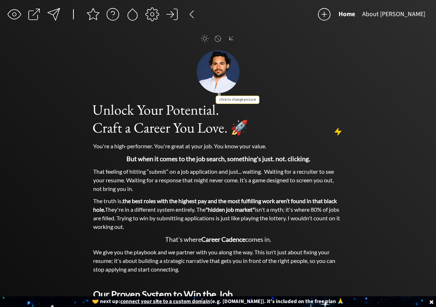
click at [211, 66] on input "file" at bounding box center [218, 71] width 43 height 43
type input "C:\fakepath\career-cadence-high-resolution-logo.png"
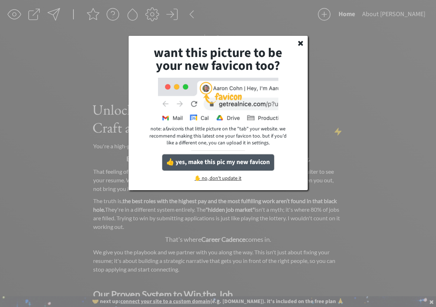
click at [215, 162] on button "👍 yes, make this pic my new favicon" at bounding box center [218, 162] width 112 height 16
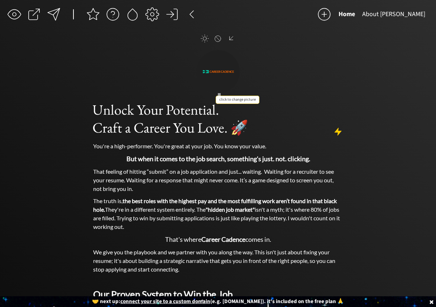
click at [213, 71] on input "file" at bounding box center [218, 71] width 43 height 43
click at [231, 38] on div at bounding box center [231, 38] width 9 height 8
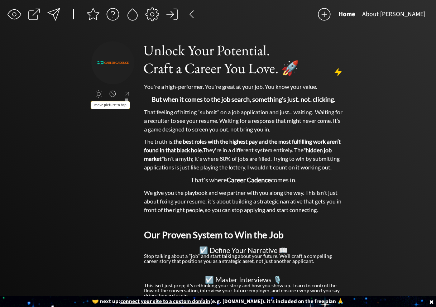
click at [129, 92] on div at bounding box center [127, 94] width 9 height 8
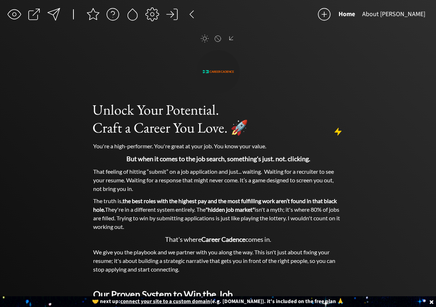
click at [204, 37] on div at bounding box center [205, 38] width 8 height 8
click at [204, 35] on div at bounding box center [205, 38] width 8 height 8
click at [213, 72] on input "file" at bounding box center [218, 71] width 43 height 43
type input "C:\fakepath\career-cadence-high-resolution-logo-transparent.png"
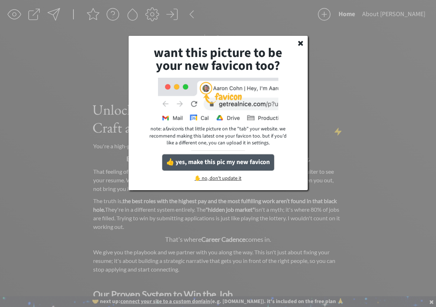
click at [247, 164] on button "👍 yes, make this pic my new favicon" at bounding box center [218, 162] width 112 height 16
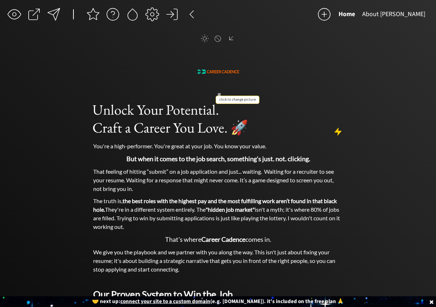
click at [211, 72] on input "file" at bounding box center [218, 71] width 43 height 43
click at [223, 72] on input "file" at bounding box center [218, 71] width 43 height 43
type input "C:\fakepath\Headshot.png"
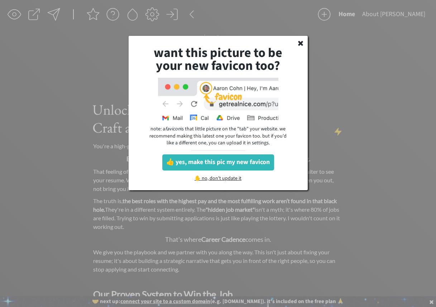
click at [210, 179] on div "✋ no, don't update it" at bounding box center [218, 179] width 60 height 7
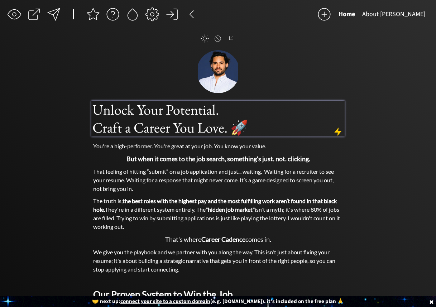
click at [286, 124] on h1 "Unlock Your Potential. Craft a Career You Love. 🚀" at bounding box center [217, 119] width 251 height 36
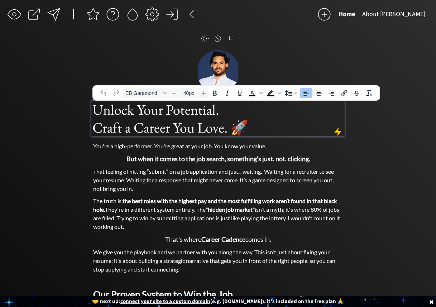
click at [272, 128] on h1 "Unlock Your Potential. Craft a Career You Love. 🚀" at bounding box center [217, 119] width 251 height 36
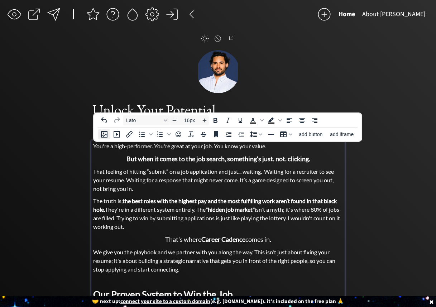
click at [106, 133] on icon "Insert image" at bounding box center [104, 134] width 9 height 9
click at [99, 148] on img at bounding box center [96, 146] width 6 height 6
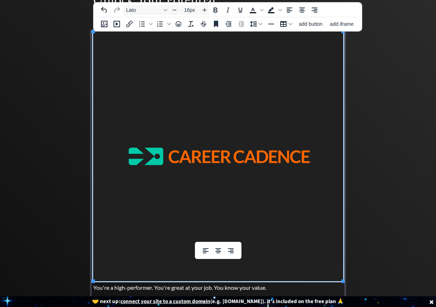
scroll to position [112, 0]
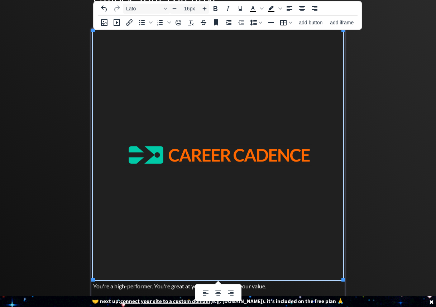
click at [248, 142] on img at bounding box center [218, 155] width 250 height 250
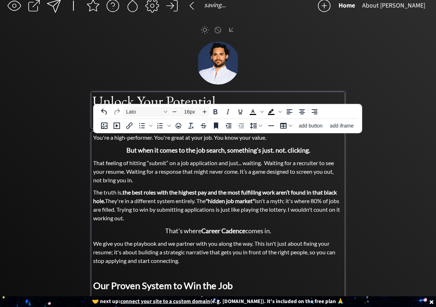
scroll to position [0, 0]
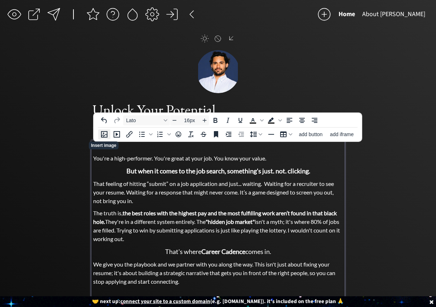
click at [100, 135] on icon "Insert image" at bounding box center [104, 134] width 9 height 9
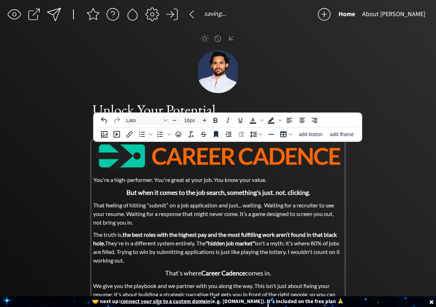
click at [297, 169] on img at bounding box center [218, 156] width 250 height 28
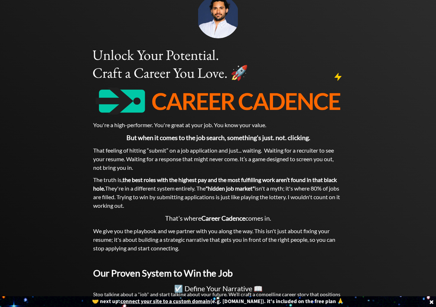
scroll to position [56, 0]
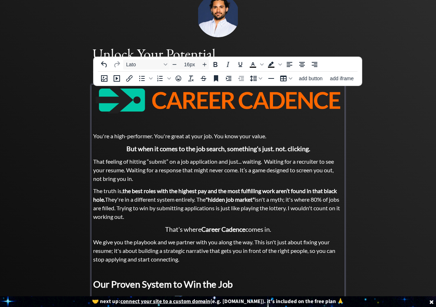
click at [98, 92] on img at bounding box center [218, 100] width 250 height 28
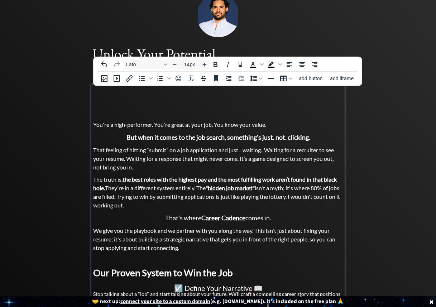
type input "16px"
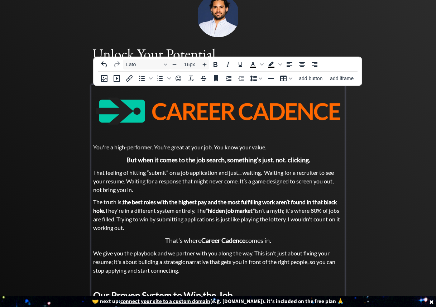
click at [148, 136] on p at bounding box center [218, 135] width 250 height 9
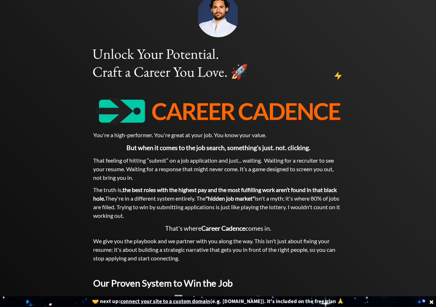
click at [54, 176] on div "saving & publishing saved & published! 👍 saving... Home About [PERSON_NAME] cli…" at bounding box center [218, 281] width 436 height 675
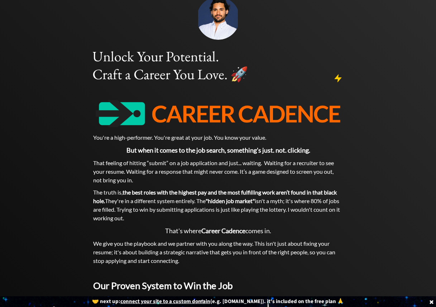
scroll to position [55, 0]
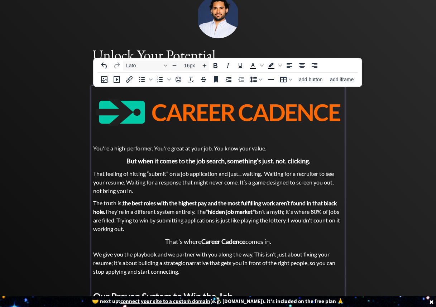
click at [68, 124] on div "saving & publishing saved & published! 👍 saving... Home About [PERSON_NAME] cli…" at bounding box center [218, 289] width 436 height 688
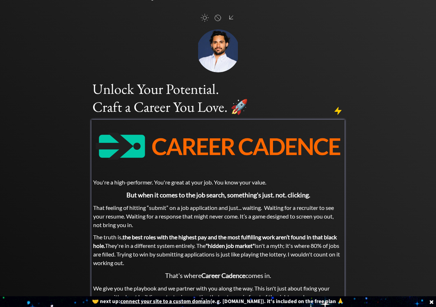
scroll to position [0, 0]
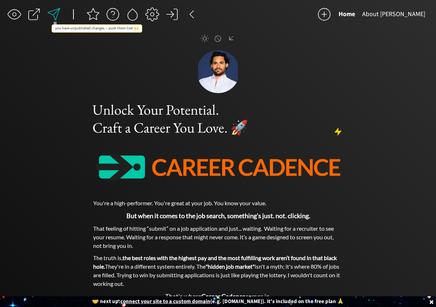
click at [56, 13] on div at bounding box center [54, 14] width 14 height 14
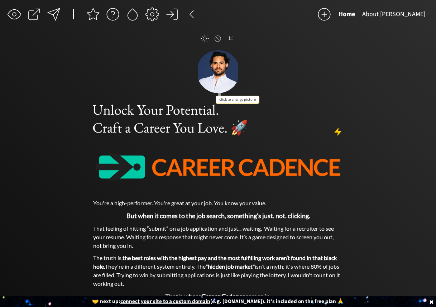
click at [225, 75] on input "file" at bounding box center [218, 71] width 43 height 43
type input "C:\fakepath\Headshot.png"
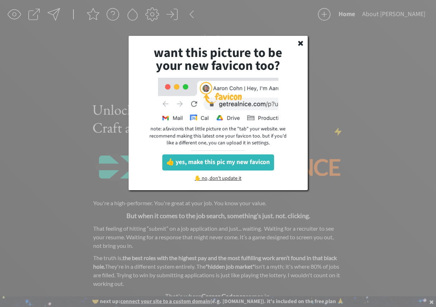
click at [225, 178] on div "✋ no, don't update it" at bounding box center [218, 179] width 60 height 7
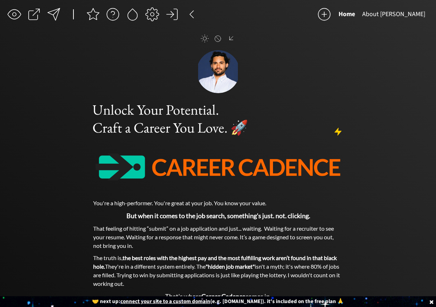
click at [216, 73] on input "file" at bounding box center [218, 71] width 43 height 43
click at [216, 37] on div at bounding box center [217, 38] width 7 height 7
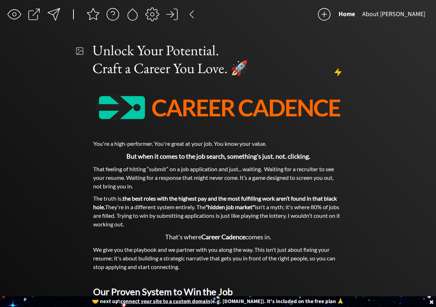
click at [81, 48] on div at bounding box center [79, 51] width 9 height 13
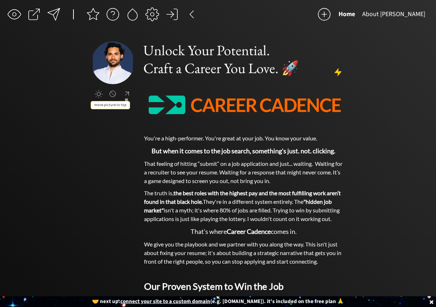
click at [126, 93] on div at bounding box center [127, 94] width 9 height 8
